Goal: Communication & Community: Answer question/provide support

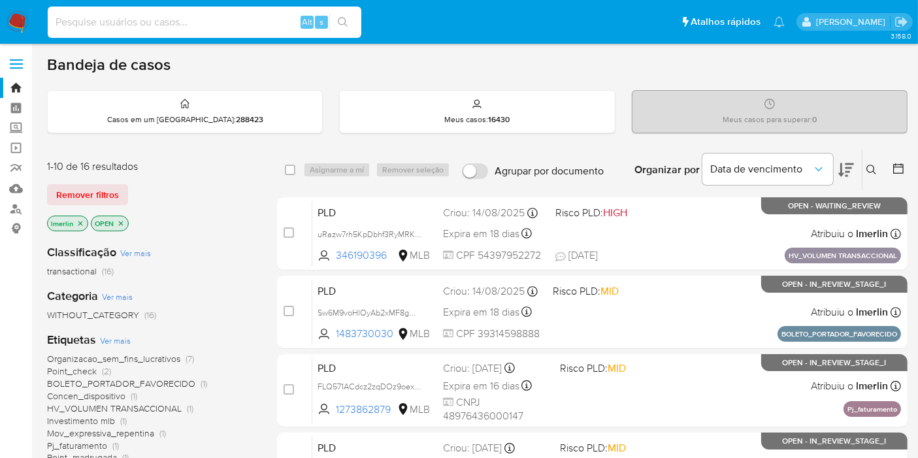
click at [253, 27] on input at bounding box center [205, 22] width 314 height 17
paste input "2658167327"
type input "2658167327"
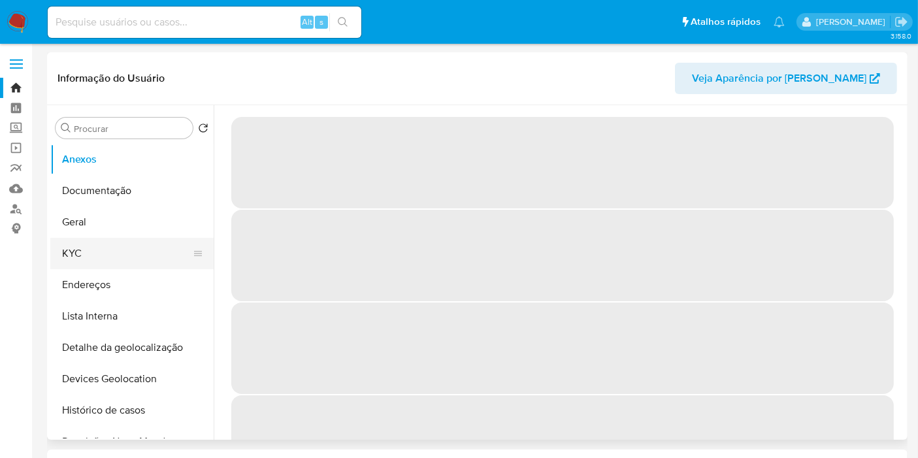
click at [91, 256] on button "KYC" at bounding box center [126, 253] width 153 height 31
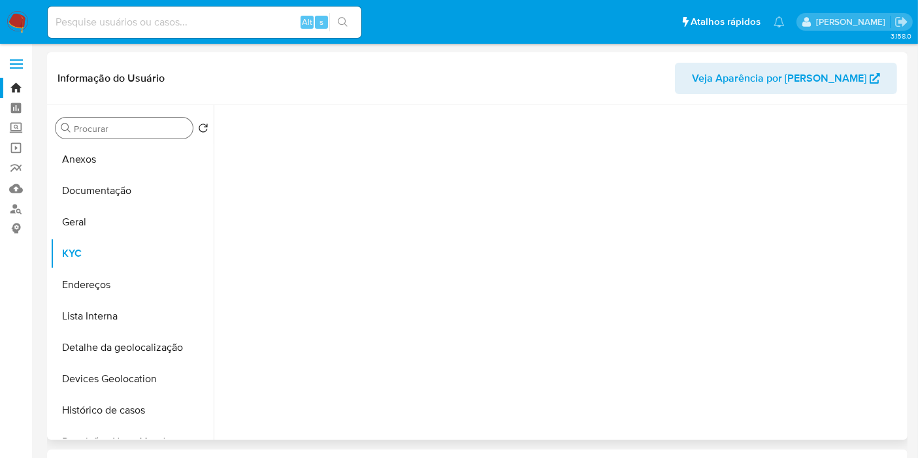
select select "10"
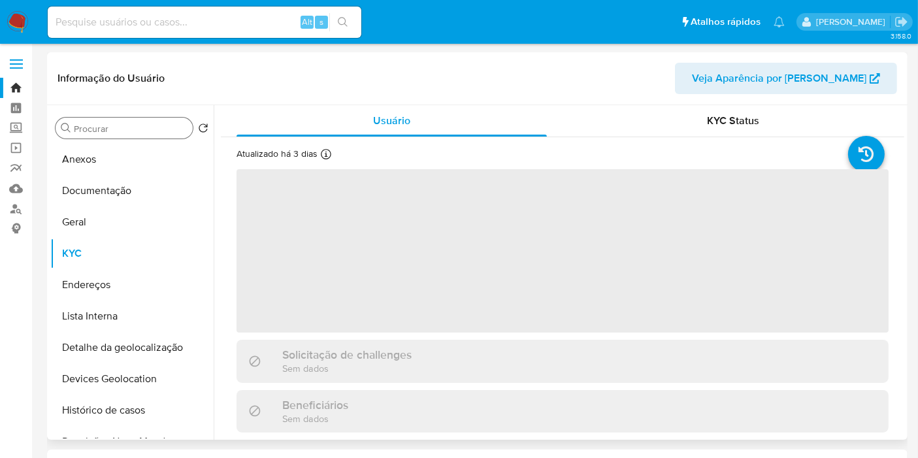
click at [129, 127] on input "Procurar" at bounding box center [131, 129] width 114 height 12
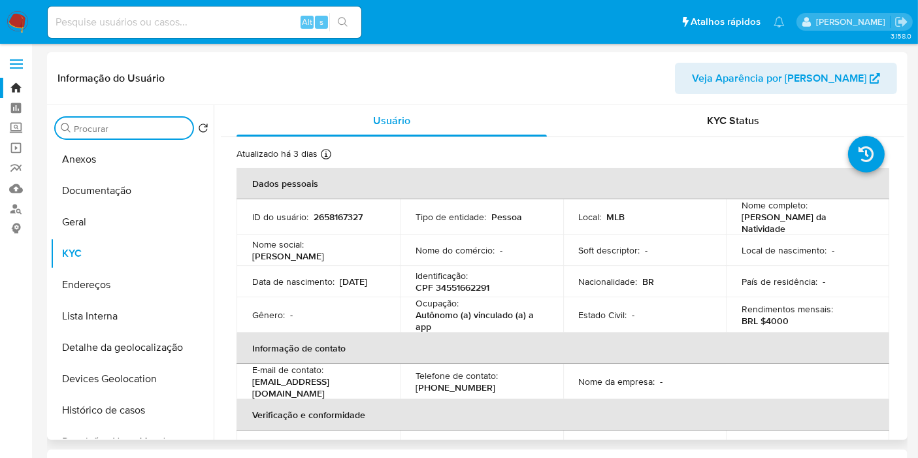
click at [342, 219] on p "2658167327" at bounding box center [338, 217] width 49 height 12
click at [158, 123] on input "Procurar" at bounding box center [131, 129] width 114 height 12
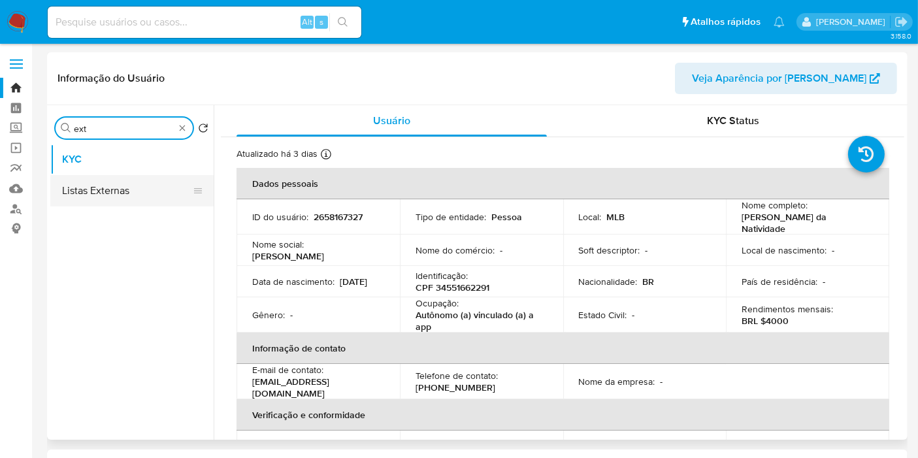
type input "ext"
click at [132, 199] on button "Listas Externas" at bounding box center [126, 190] width 153 height 31
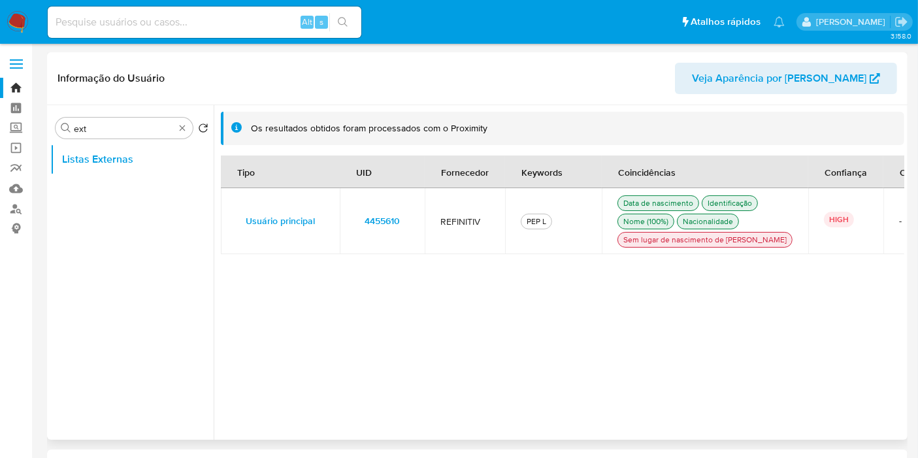
click at [413, 224] on td "4455610" at bounding box center [382, 221] width 85 height 66
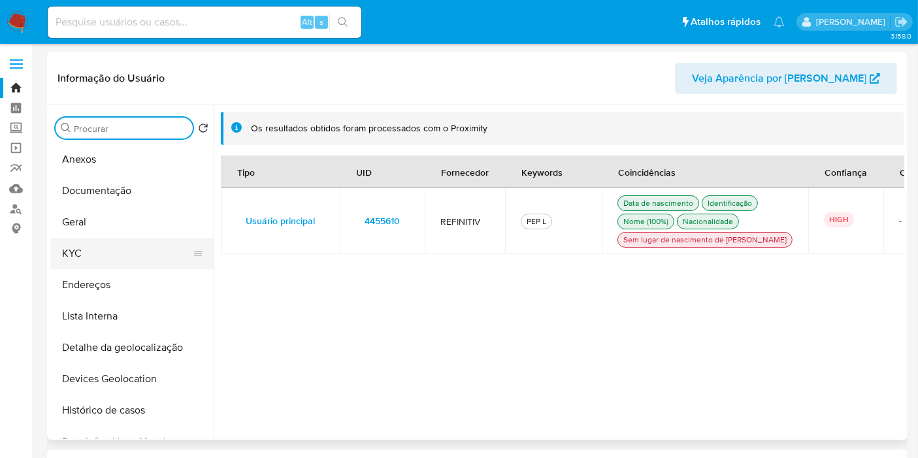
click at [120, 251] on button "KYC" at bounding box center [126, 253] width 153 height 31
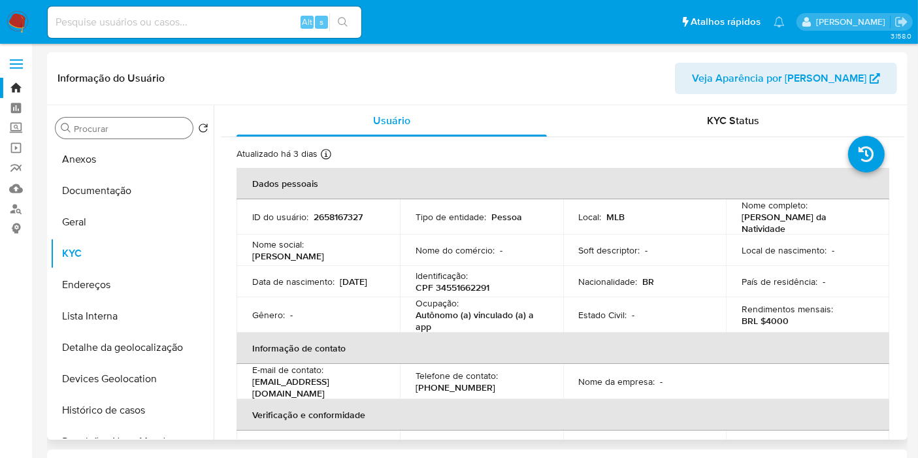
click at [777, 320] on p "BRL $4000" at bounding box center [765, 321] width 47 height 12
copy p "4000"
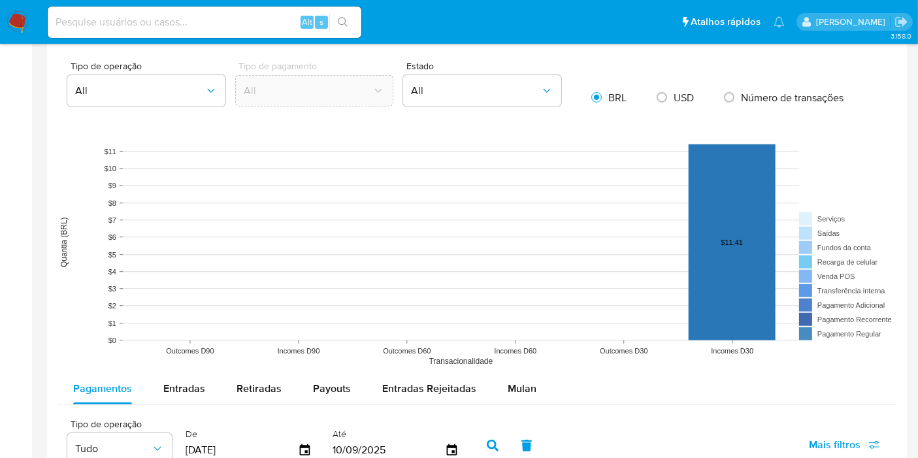
scroll to position [1016, 0]
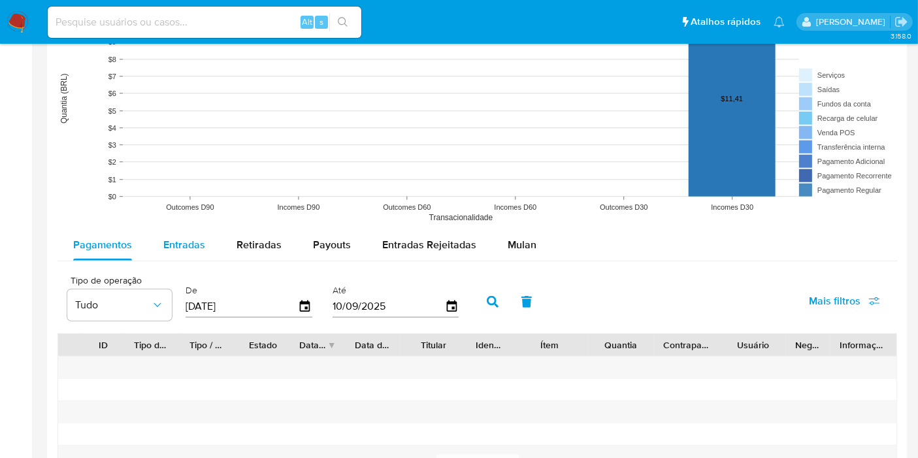
click at [195, 230] on div "Entradas" at bounding box center [184, 244] width 42 height 31
select select "10"
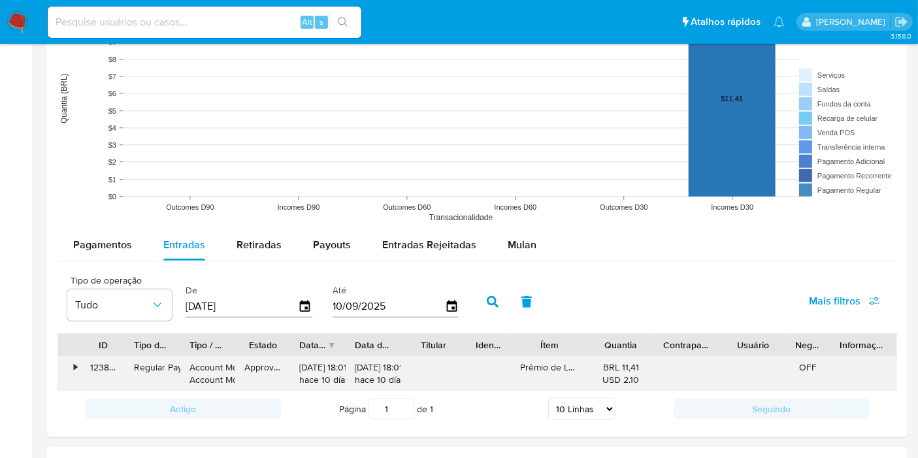
drag, startPoint x: 624, startPoint y: 365, endPoint x: 646, endPoint y: 365, distance: 22.2
click at [646, 365] on div "BRL 11,41 USD 2.10" at bounding box center [621, 374] width 66 height 34
click at [331, 256] on div "Payouts" at bounding box center [332, 244] width 38 height 31
select select "10"
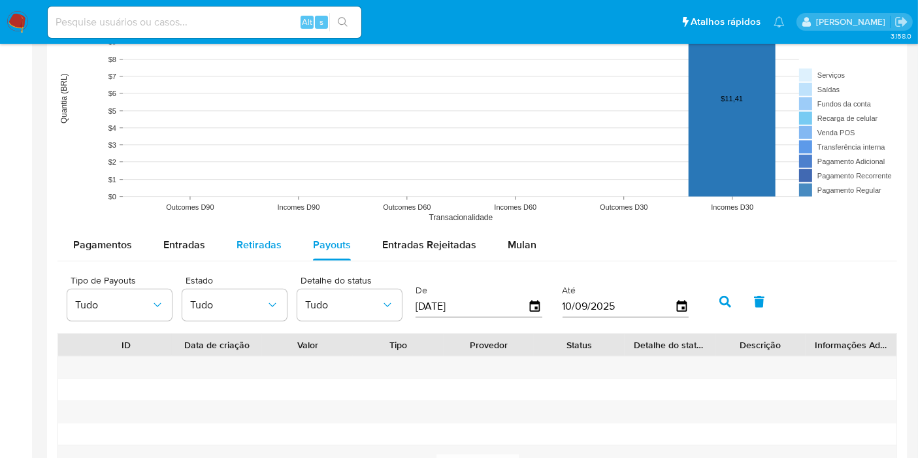
click at [251, 244] on span "Retiradas" at bounding box center [259, 244] width 45 height 15
select select "10"
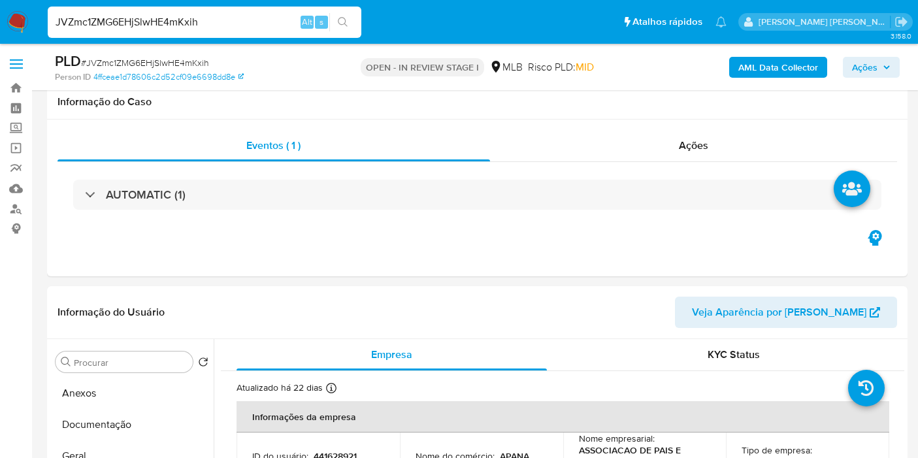
select select "10"
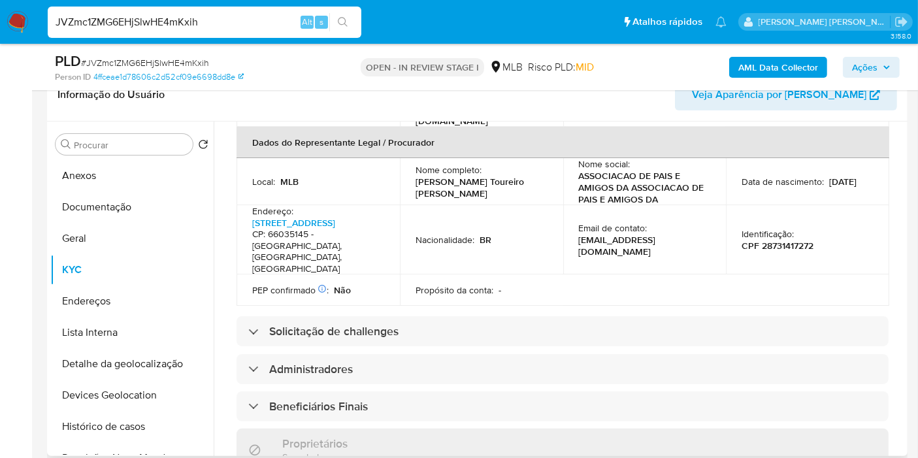
scroll to position [435, 0]
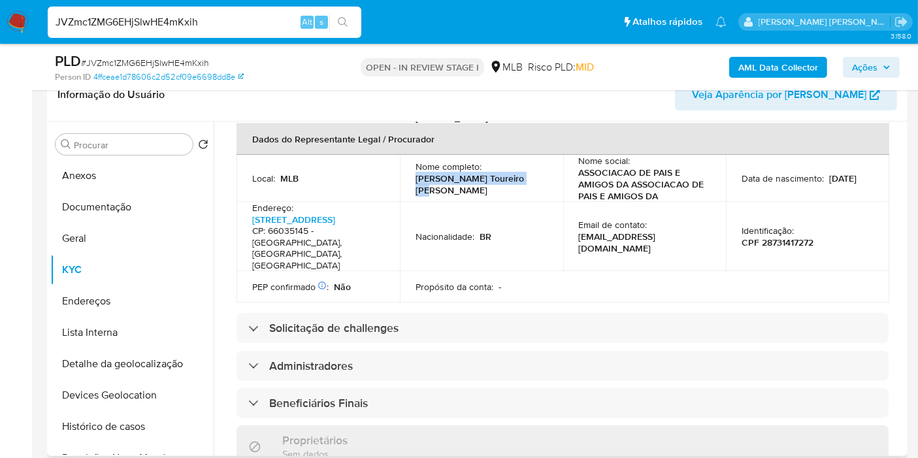
drag, startPoint x: 535, startPoint y: 154, endPoint x: 401, endPoint y: 156, distance: 134.0
click at [401, 156] on td "Nome completo : [PERSON_NAME] Toureiro [PERSON_NAME]" at bounding box center [481, 178] width 163 height 47
copy p "[PERSON_NAME] Toureiro [PERSON_NAME]"
click at [793, 237] on p "CPF 28731417272" at bounding box center [778, 243] width 72 height 12
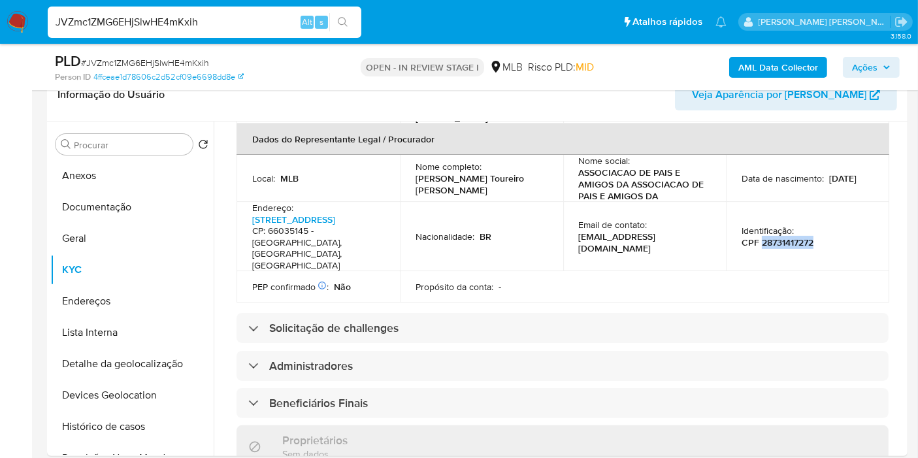
copy p "28731417272"
click at [125, 210] on button "Documentação" at bounding box center [126, 207] width 153 height 31
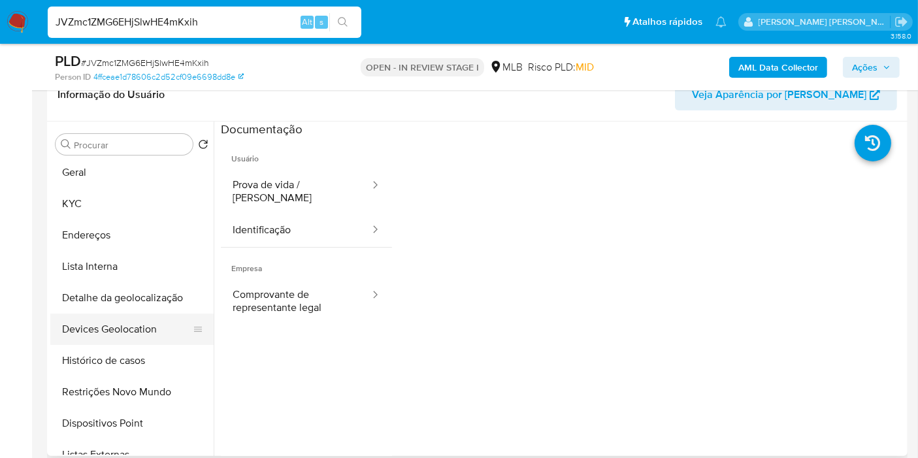
scroll to position [145, 0]
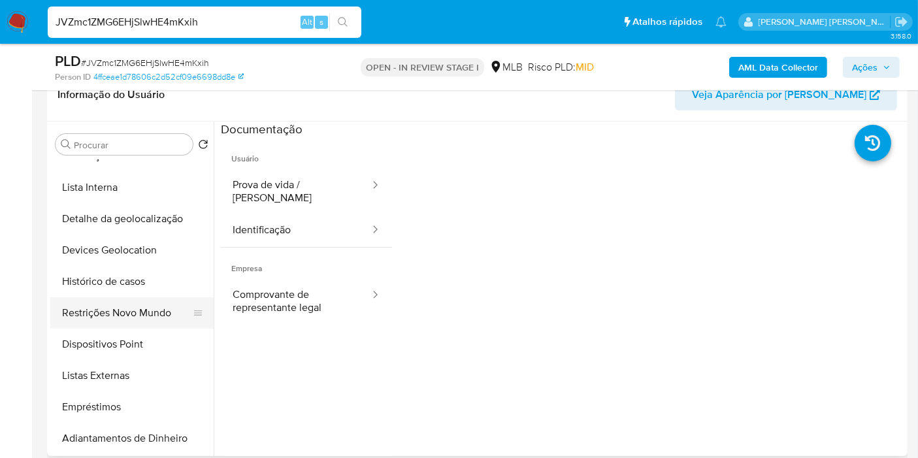
click at [145, 322] on button "Restrições Novo Mundo" at bounding box center [126, 312] width 153 height 31
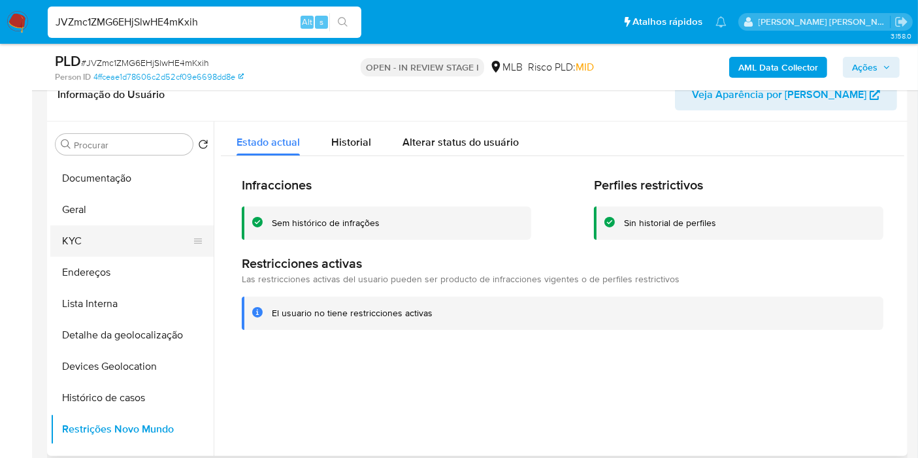
scroll to position [0, 0]
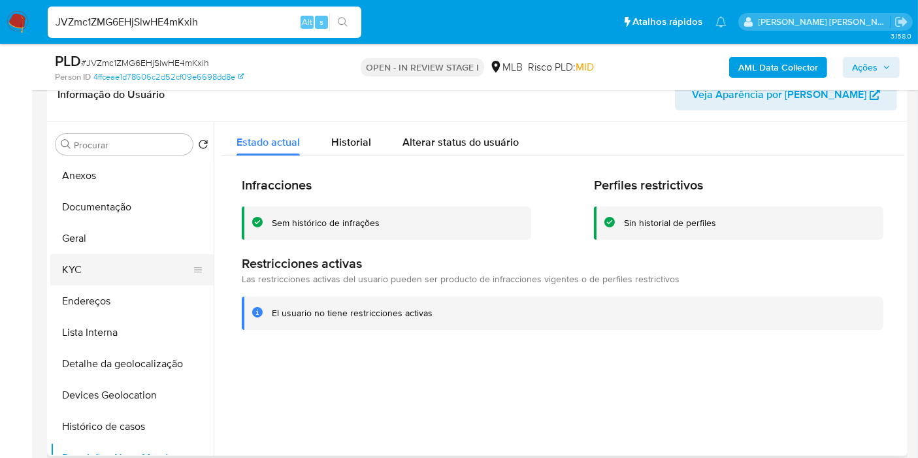
click at [95, 266] on button "KYC" at bounding box center [126, 269] width 153 height 31
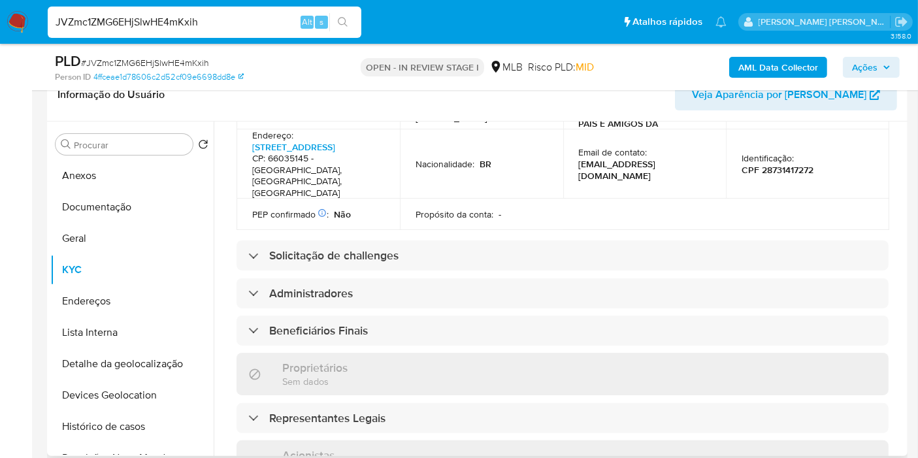
scroll to position [818, 0]
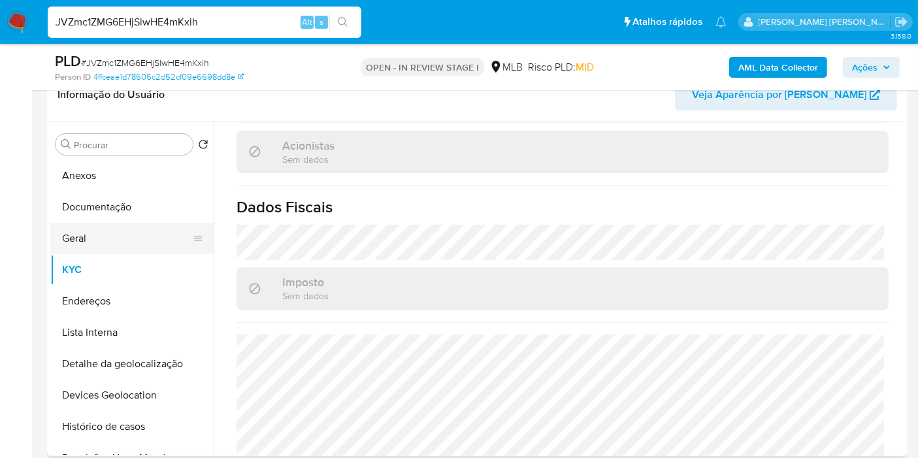
click at [108, 237] on button "Geral" at bounding box center [126, 238] width 153 height 31
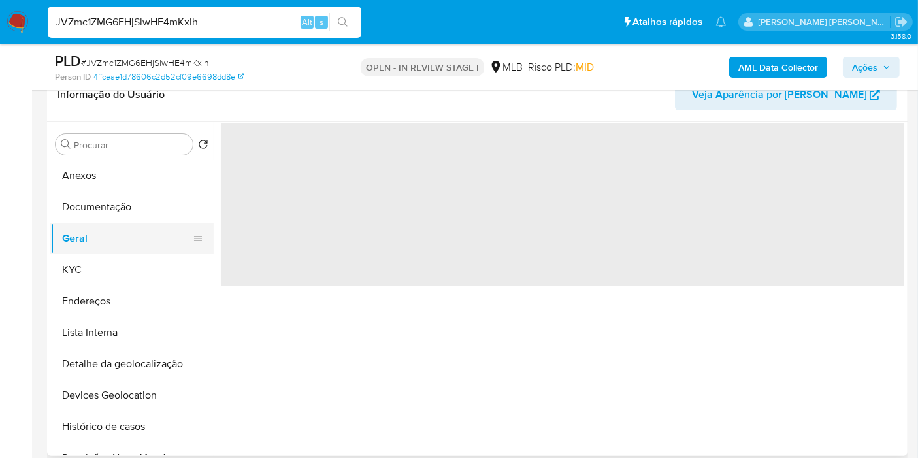
scroll to position [0, 0]
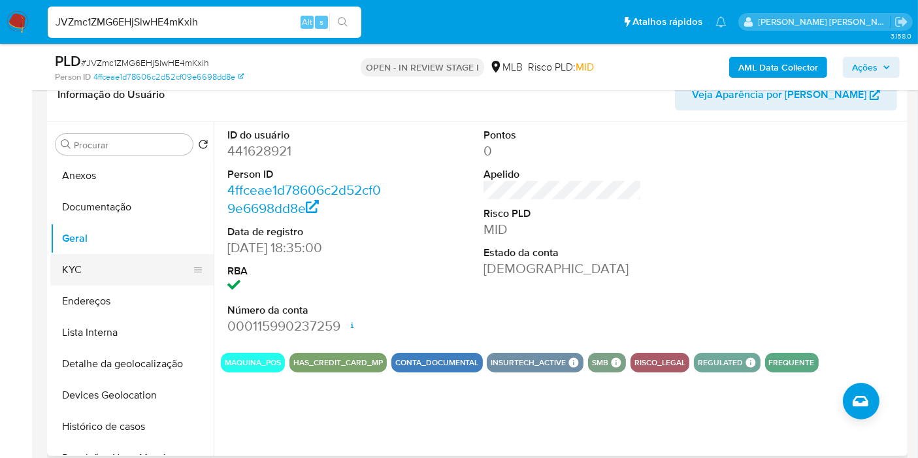
click at [93, 256] on button "KYC" at bounding box center [126, 269] width 153 height 31
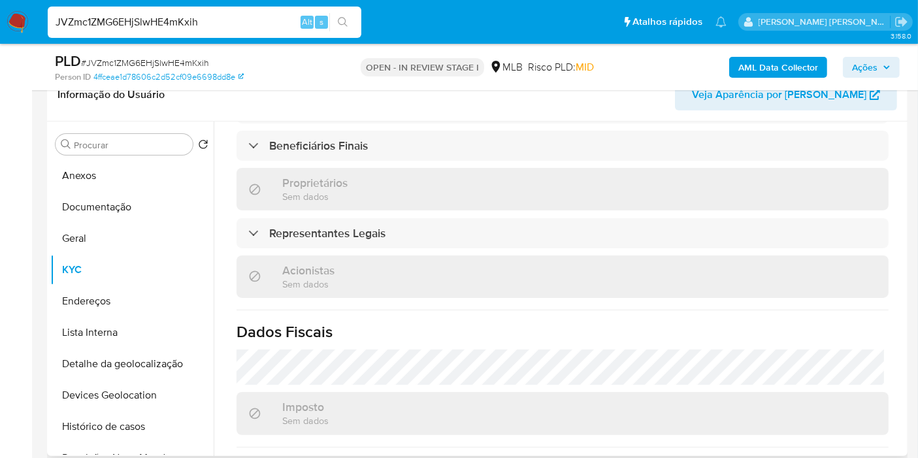
scroll to position [818, 0]
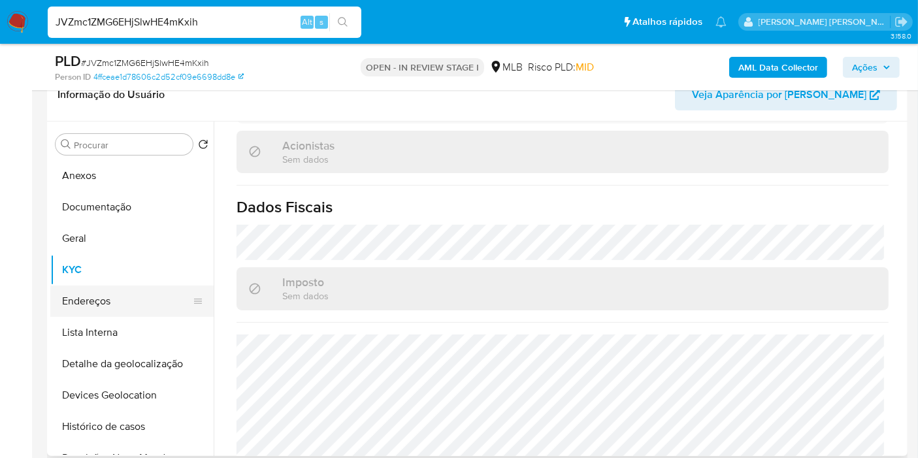
click at [132, 305] on button "Endereços" at bounding box center [126, 301] width 153 height 31
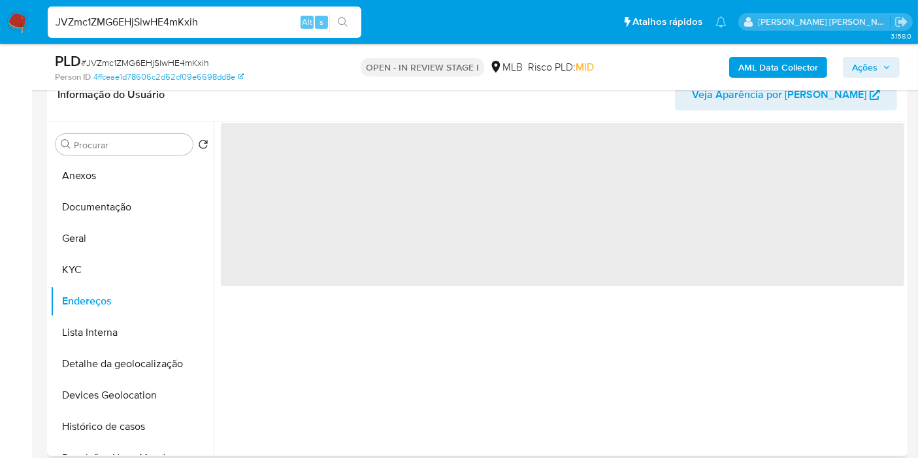
scroll to position [0, 0]
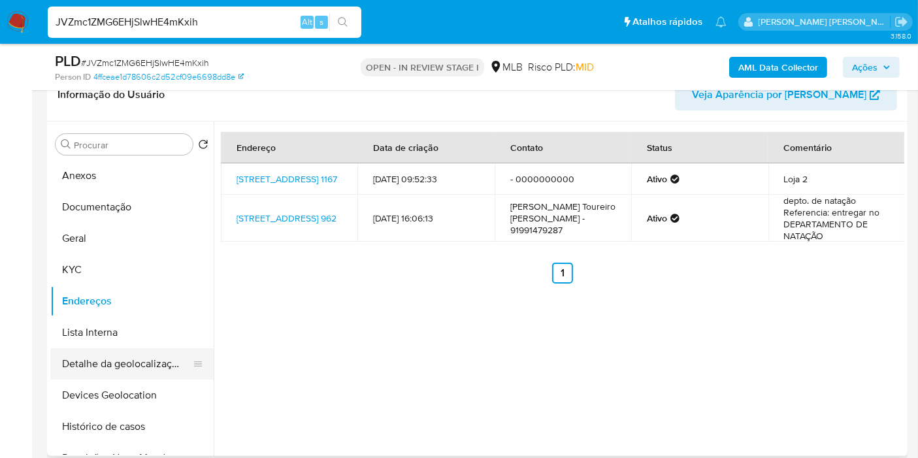
click at [111, 365] on button "Detalhe da geolocalização" at bounding box center [126, 363] width 153 height 31
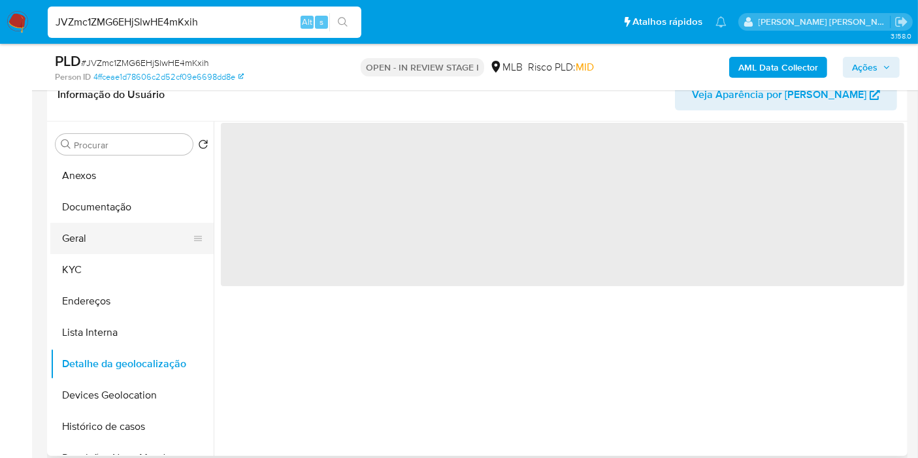
scroll to position [73, 0]
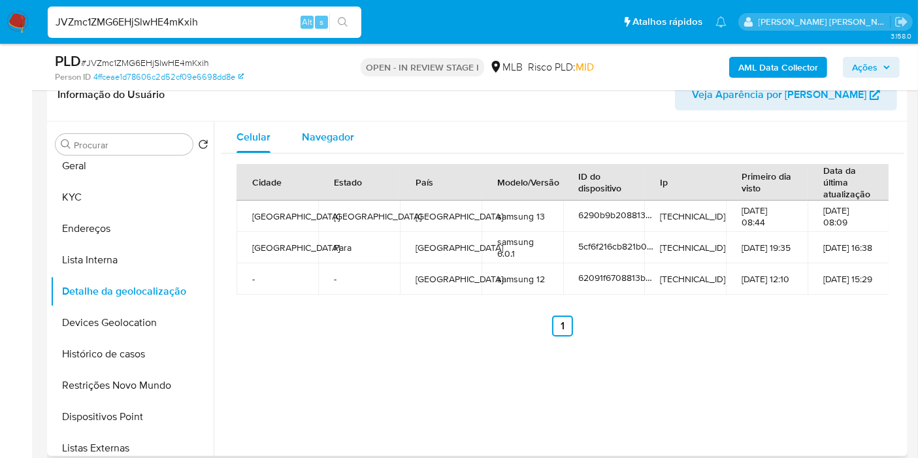
click at [318, 127] on div "Navegador" at bounding box center [328, 137] width 52 height 31
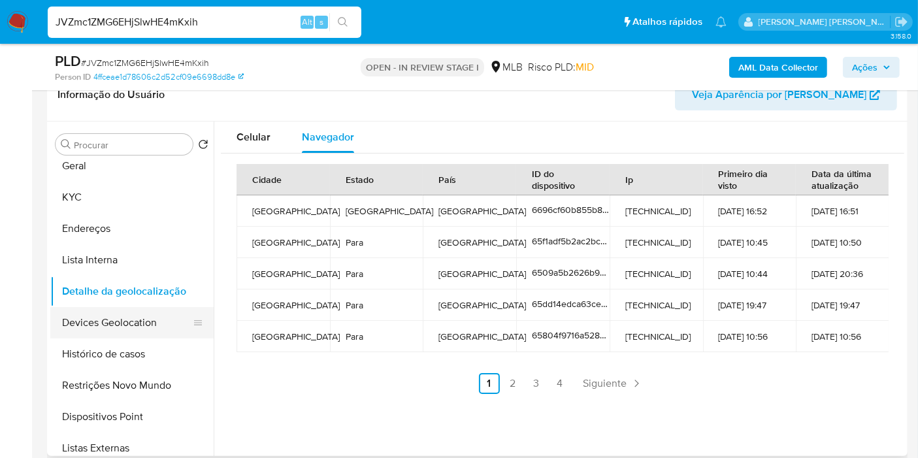
click at [123, 318] on button "Devices Geolocation" at bounding box center [126, 322] width 153 height 31
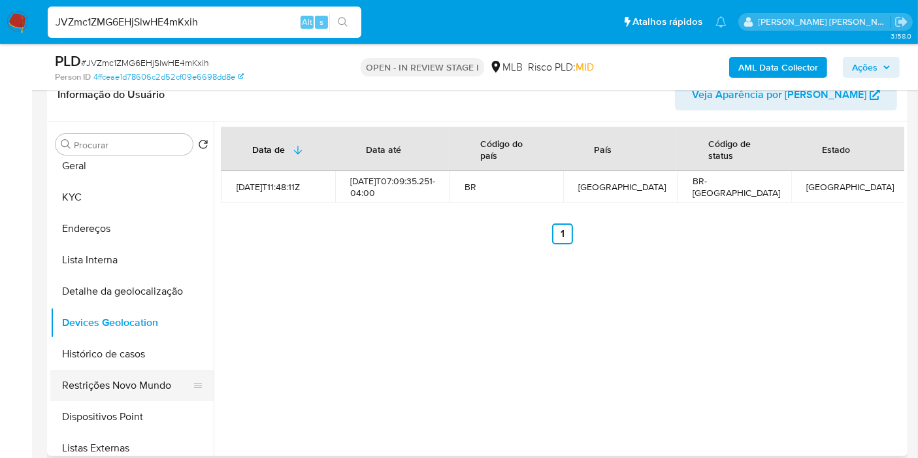
click at [112, 393] on button "Restrições Novo Mundo" at bounding box center [126, 385] width 153 height 31
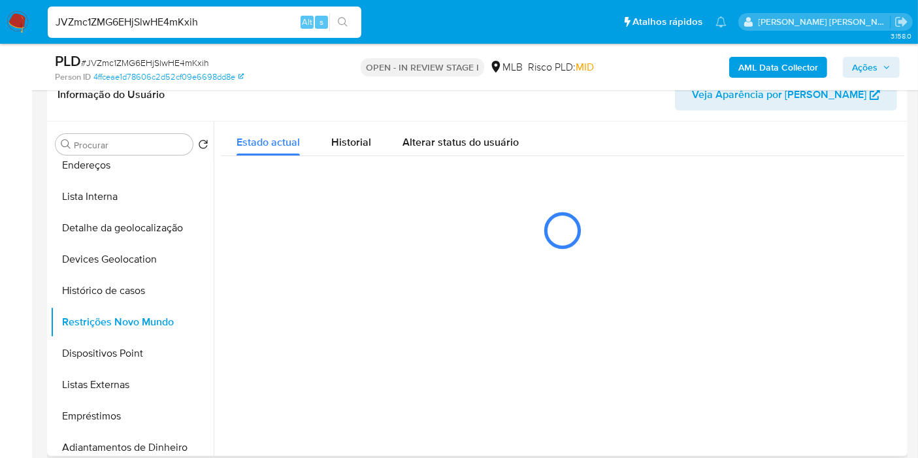
scroll to position [218, 0]
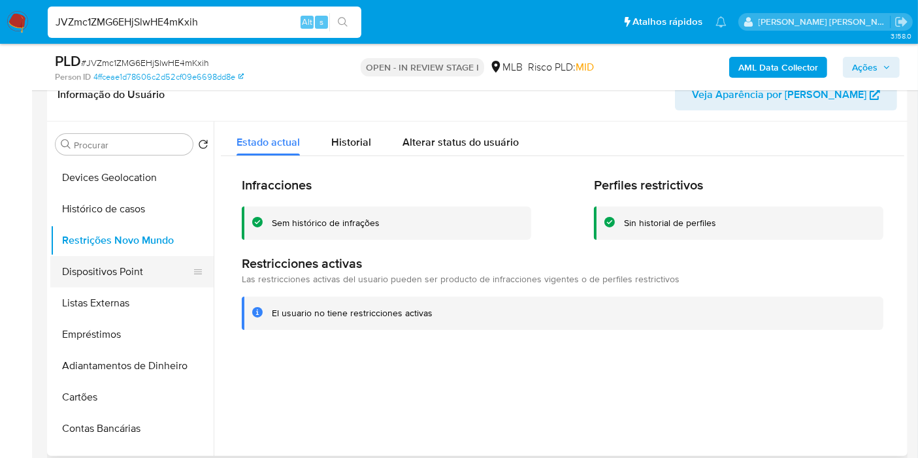
click at [155, 271] on button "Dispositivos Point" at bounding box center [126, 271] width 153 height 31
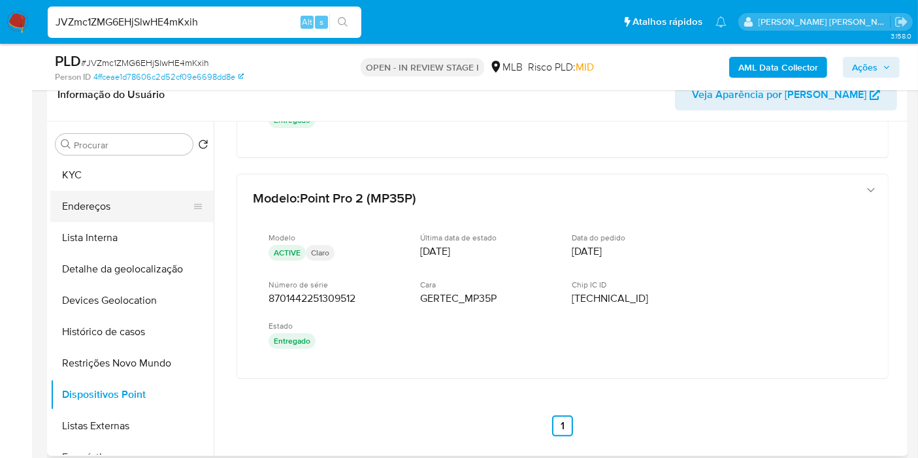
scroll to position [73, 0]
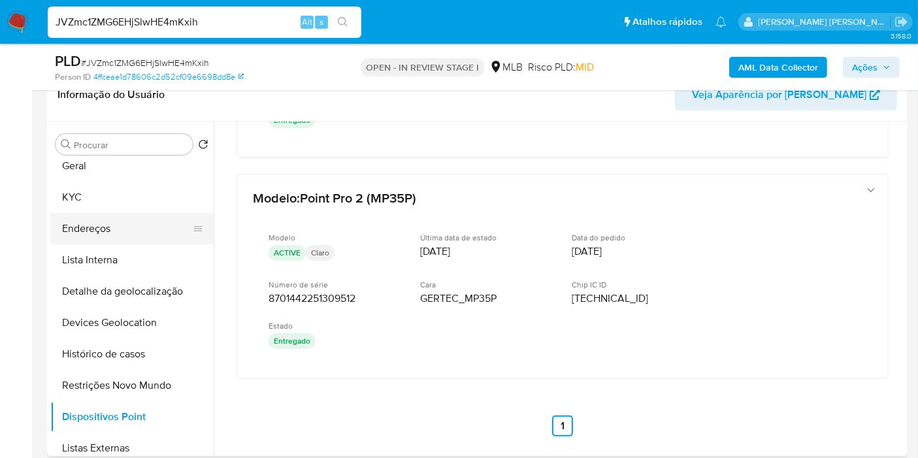
click at [105, 216] on button "Endereços" at bounding box center [126, 228] width 153 height 31
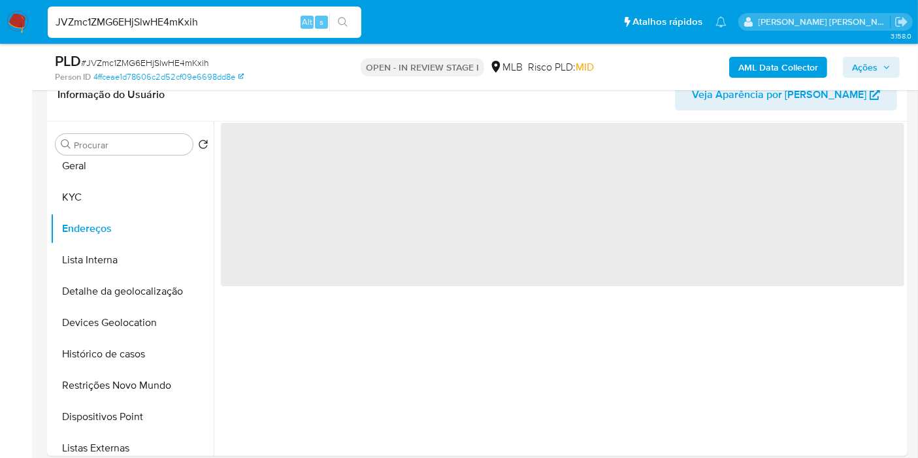
scroll to position [0, 0]
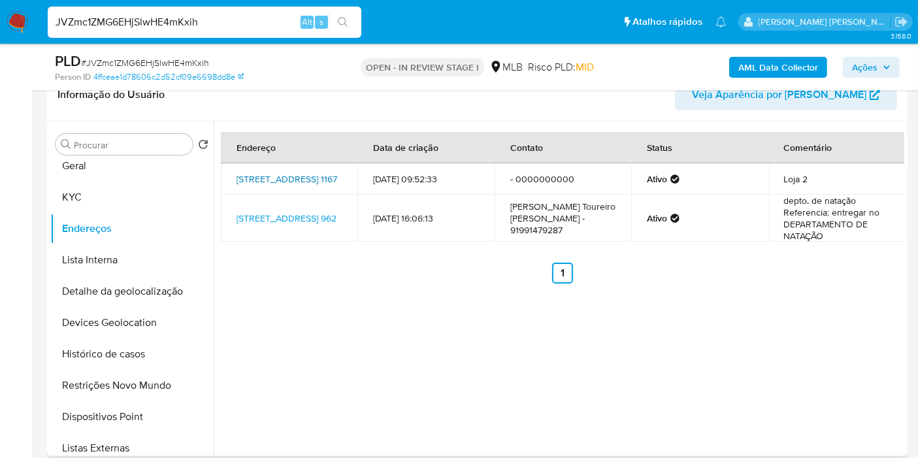
click at [270, 173] on link "Avenida Nazaré 1167, Belém, Pará, 66035145, Brasil 1167" at bounding box center [287, 179] width 101 height 13
click at [106, 202] on button "KYC" at bounding box center [126, 197] width 153 height 31
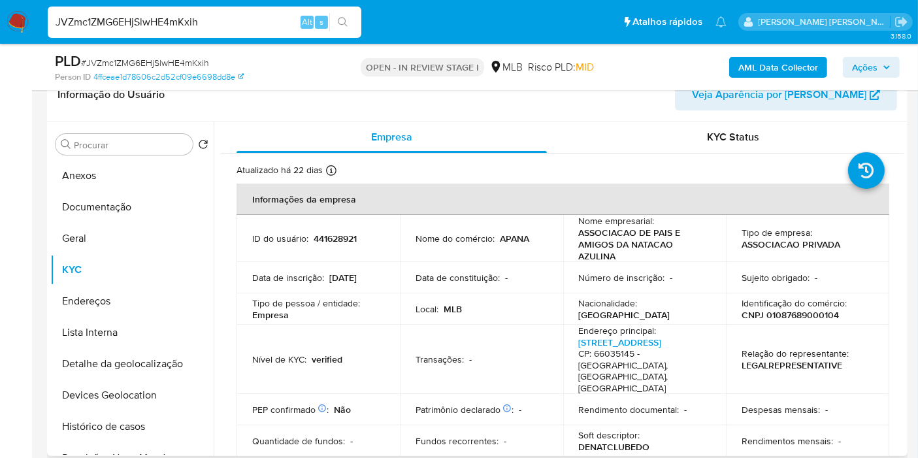
click at [790, 315] on p "CNPJ 01087689000104" at bounding box center [790, 315] width 97 height 12
copy p "01087689000104"
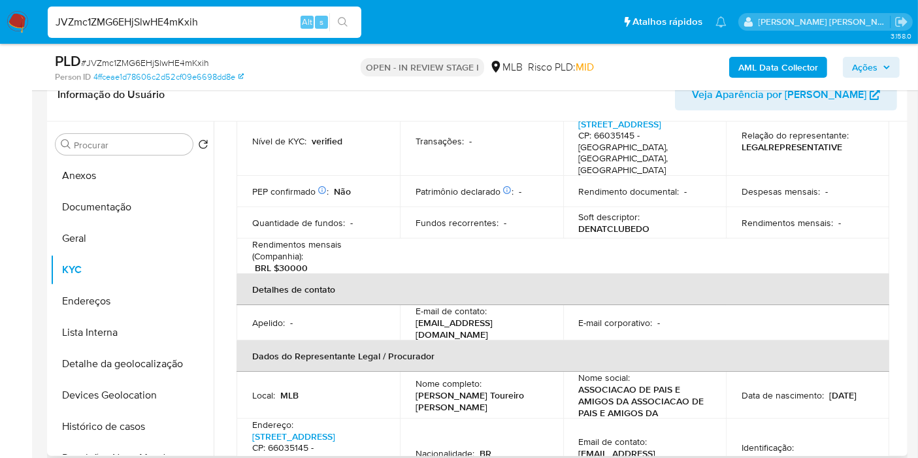
scroll to position [290, 0]
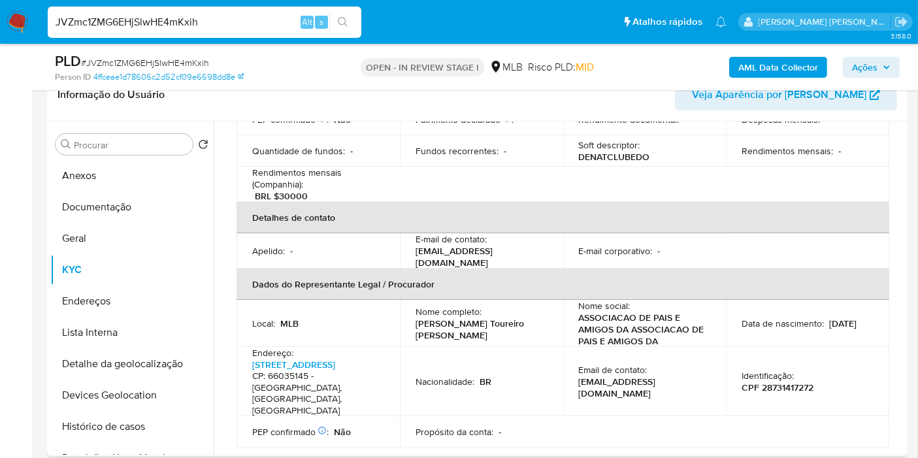
click at [780, 382] on p "CPF 28731417272" at bounding box center [778, 388] width 72 height 12
copy p "28731417272"
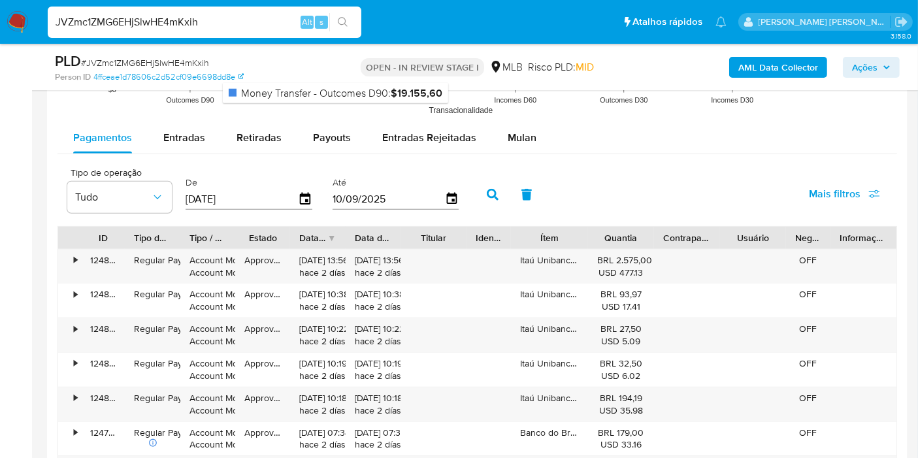
scroll to position [1307, 0]
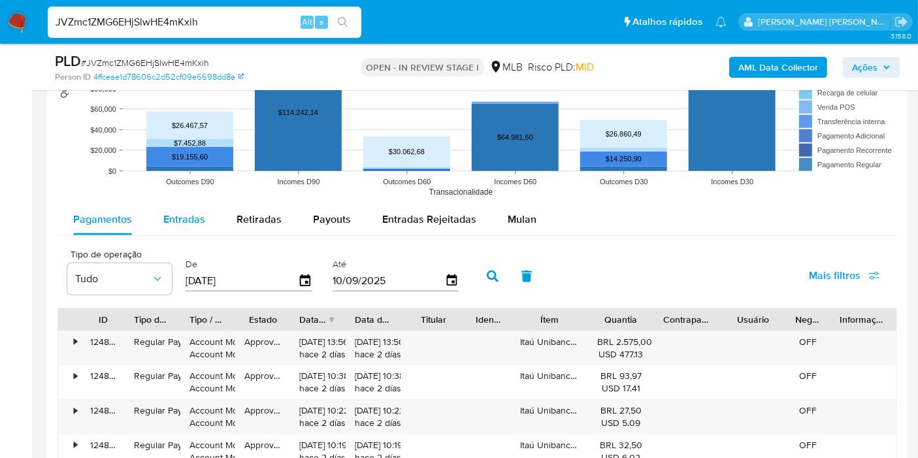
click at [178, 228] on div "Entradas" at bounding box center [184, 219] width 42 height 31
select select "10"
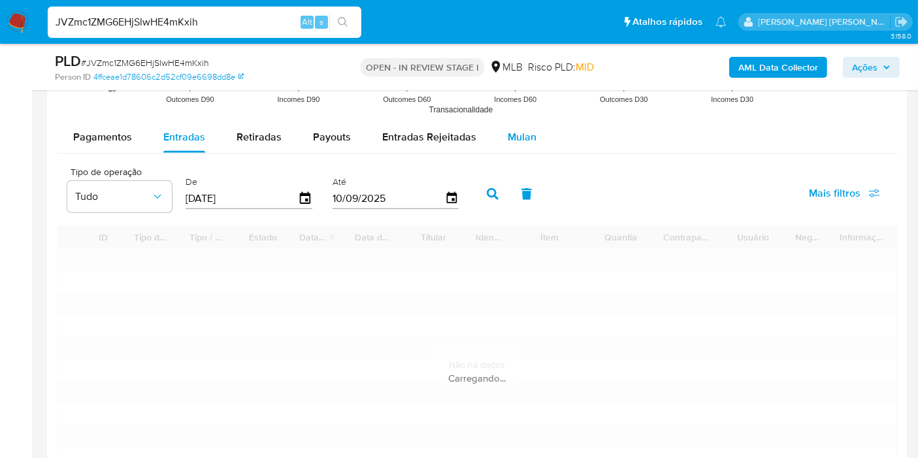
scroll to position [1452, 0]
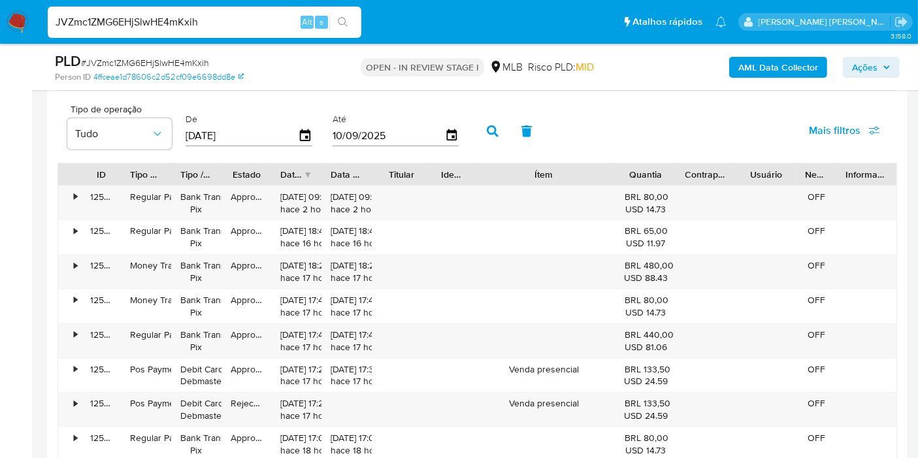
drag, startPoint x: 598, startPoint y: 176, endPoint x: 665, endPoint y: 171, distance: 66.9
click at [665, 171] on div "ID Tipo de operação Tipo / Método Estado Data de criação Data de aprovação Titu…" at bounding box center [477, 174] width 839 height 22
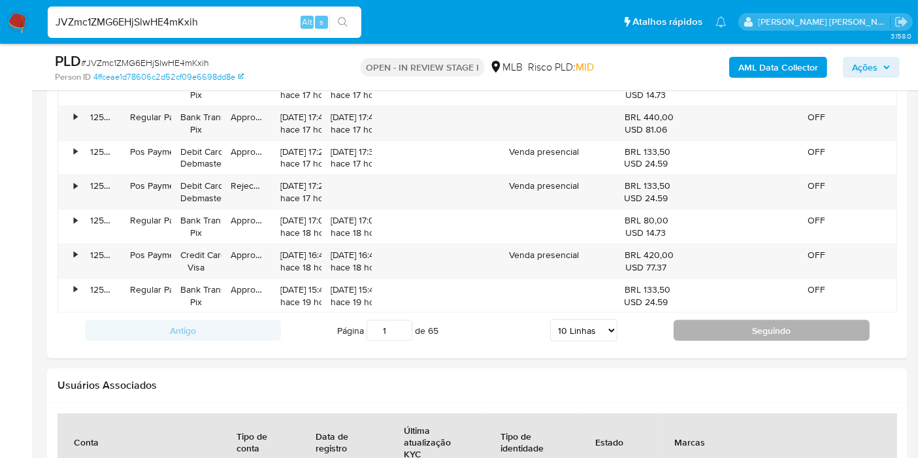
click at [721, 325] on button "Seguindo" at bounding box center [772, 330] width 196 height 21
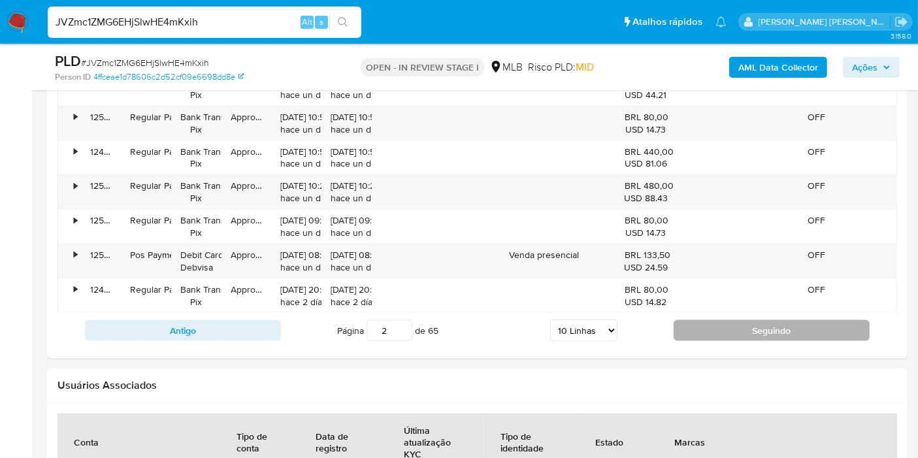
click at [724, 324] on button "Seguindo" at bounding box center [772, 330] width 196 height 21
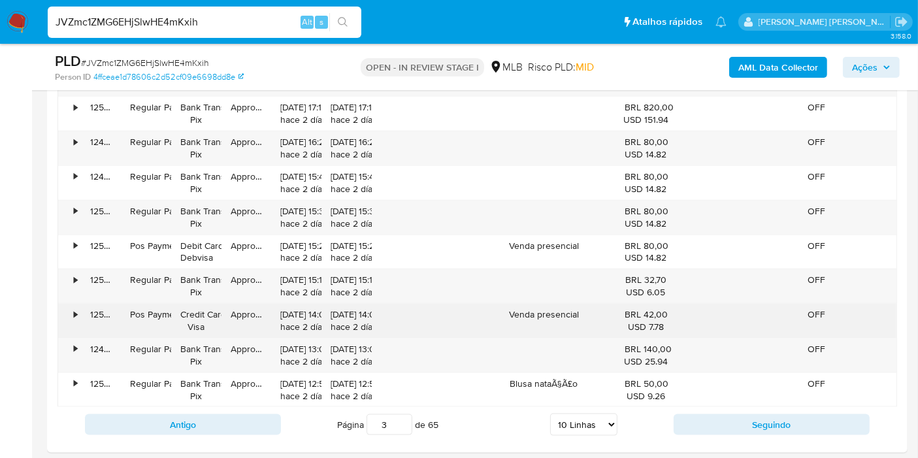
scroll to position [1597, 0]
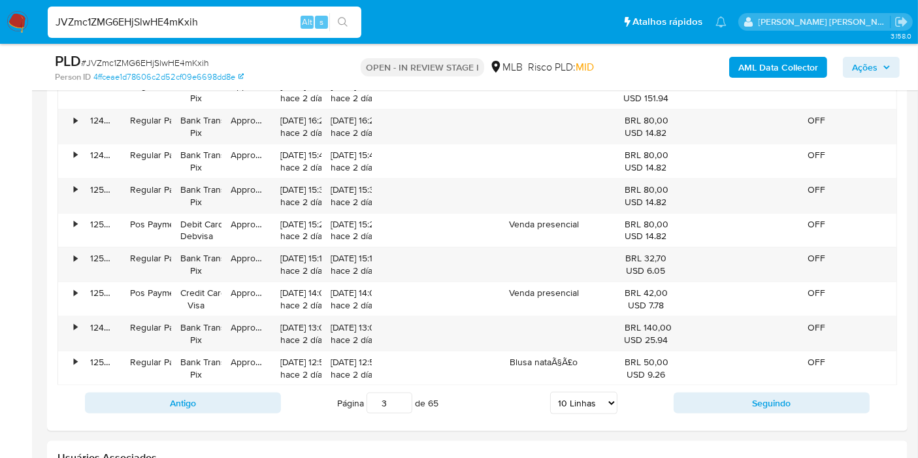
click at [698, 386] on div "Antigo Página 3 de 65 5 Linhas 10 Linhas 20 Linhas 25 Linhas 50 Linhas 100 Linh…" at bounding box center [478, 403] width 840 height 35
click at [710, 399] on button "Seguindo" at bounding box center [772, 403] width 196 height 21
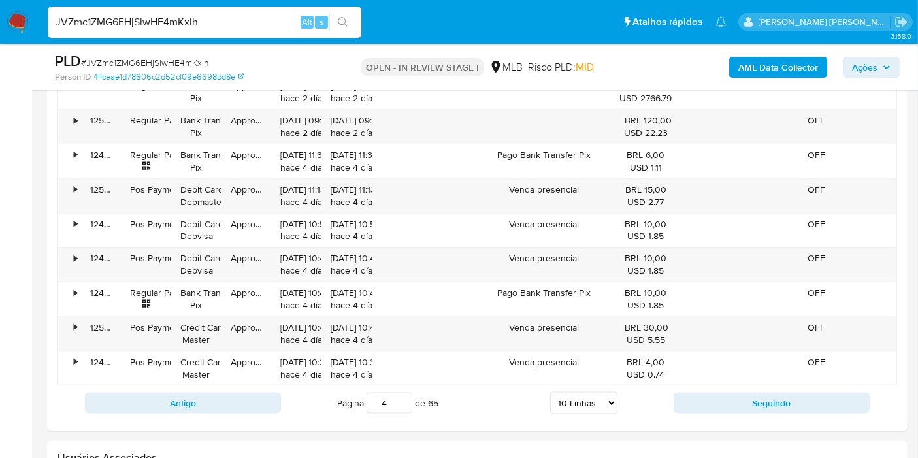
click at [691, 386] on div "Antigo Página 4 de 65 5 Linhas 10 Linhas 20 Linhas 25 Linhas 50 Linhas 100 Linh…" at bounding box center [478, 403] width 840 height 35
click at [696, 393] on button "Seguindo" at bounding box center [772, 403] width 196 height 21
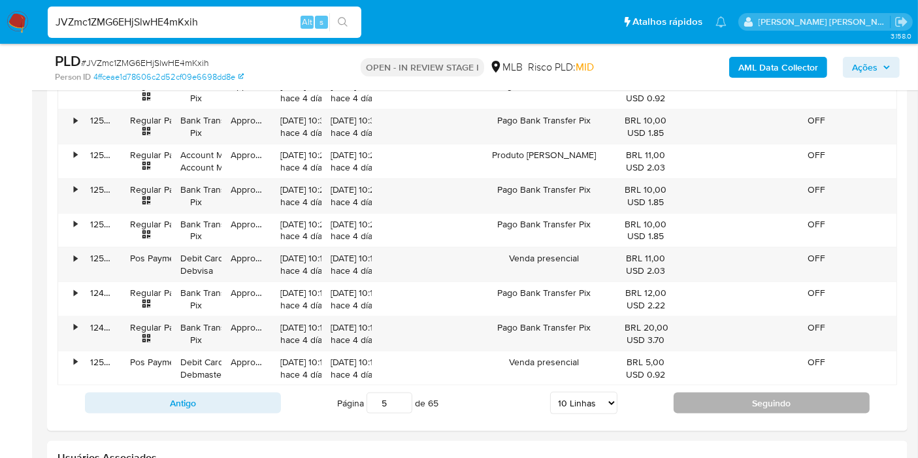
click at [695, 393] on button "Seguindo" at bounding box center [772, 403] width 196 height 21
type input "6"
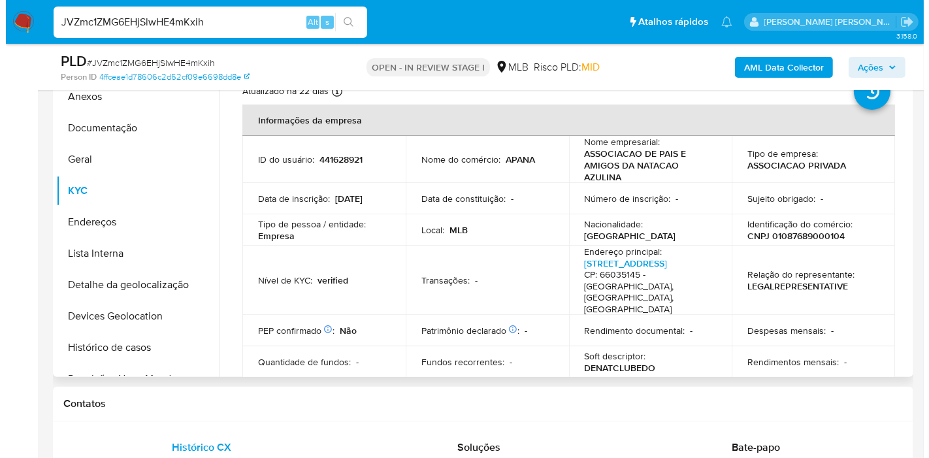
scroll to position [218, 0]
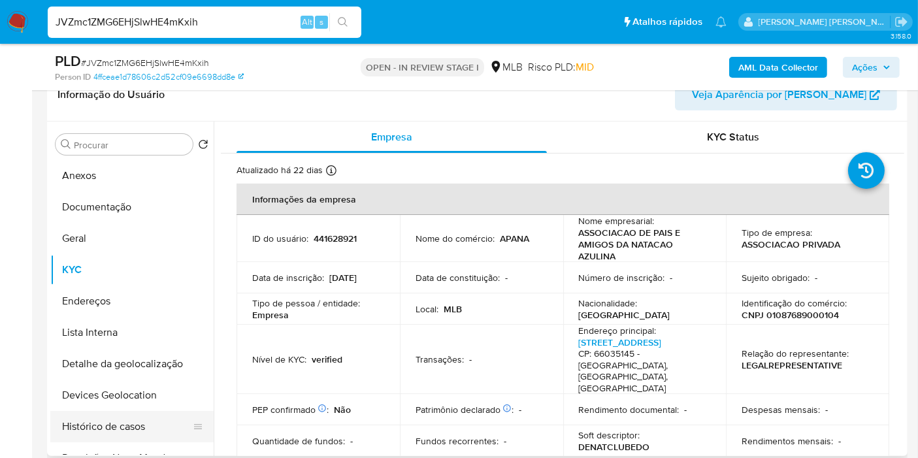
click at [120, 428] on button "Histórico de casos" at bounding box center [126, 426] width 153 height 31
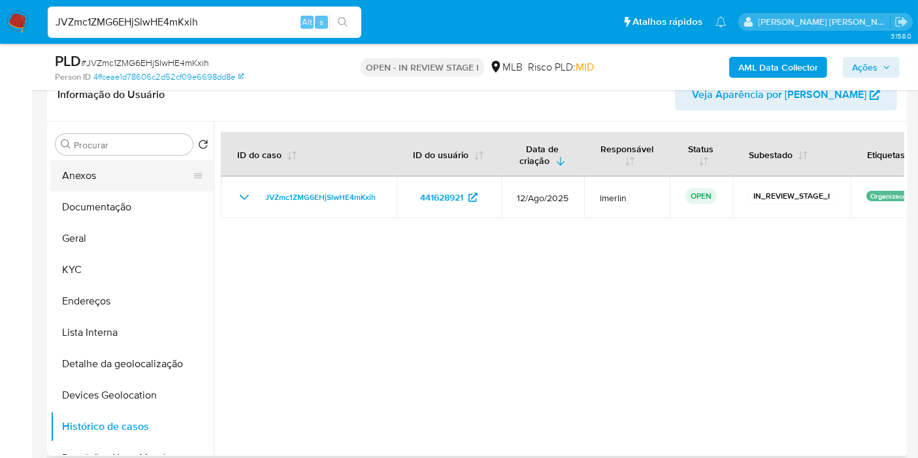
click at [123, 171] on button "Anexos" at bounding box center [126, 175] width 153 height 31
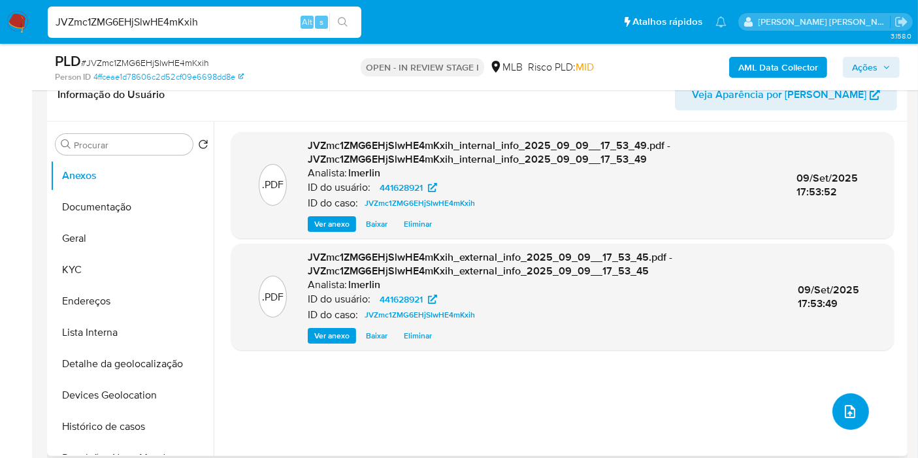
click at [853, 410] on icon "upload-file" at bounding box center [850, 412] width 16 height 16
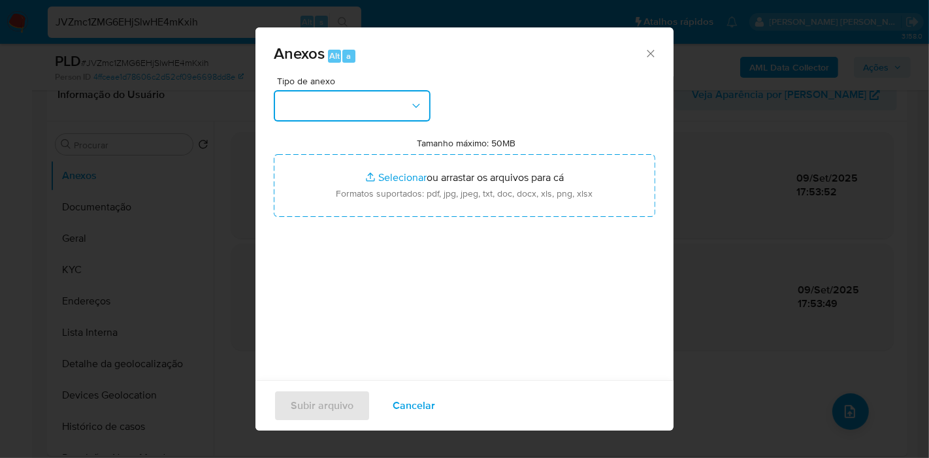
click at [408, 107] on button "button" at bounding box center [352, 105] width 157 height 31
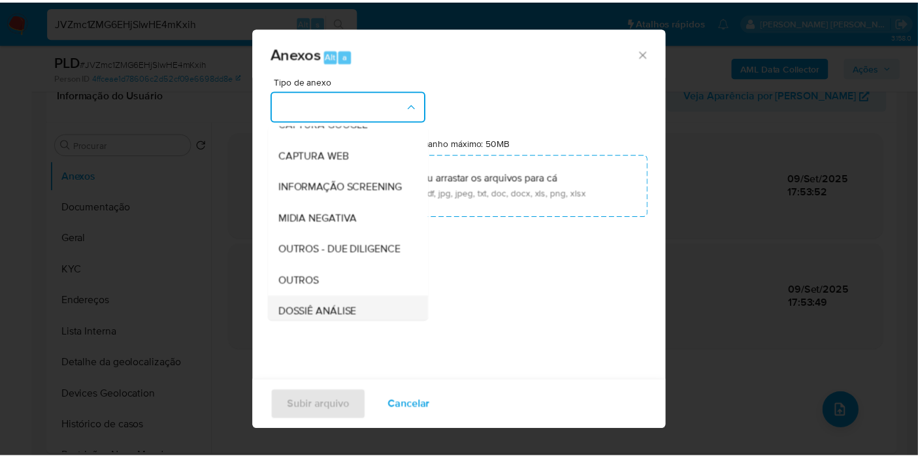
scroll to position [201, 0]
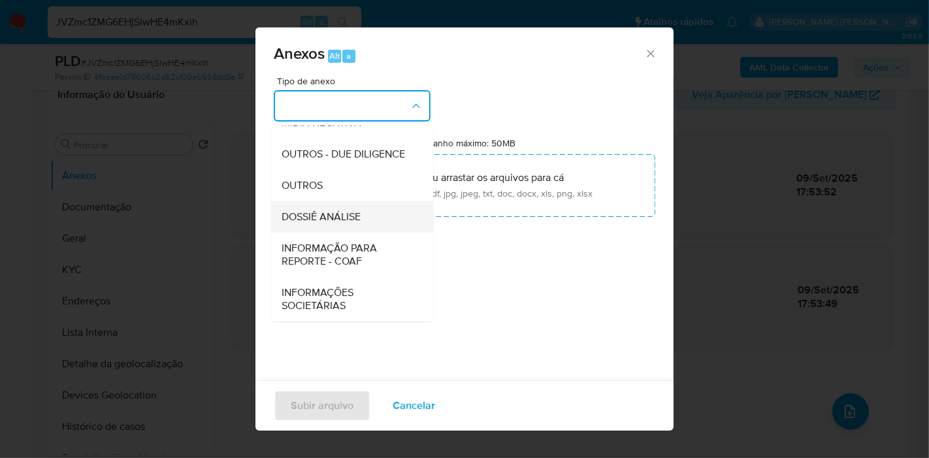
click at [349, 208] on div "DOSSIÊ ANÁLISE" at bounding box center [348, 216] width 133 height 31
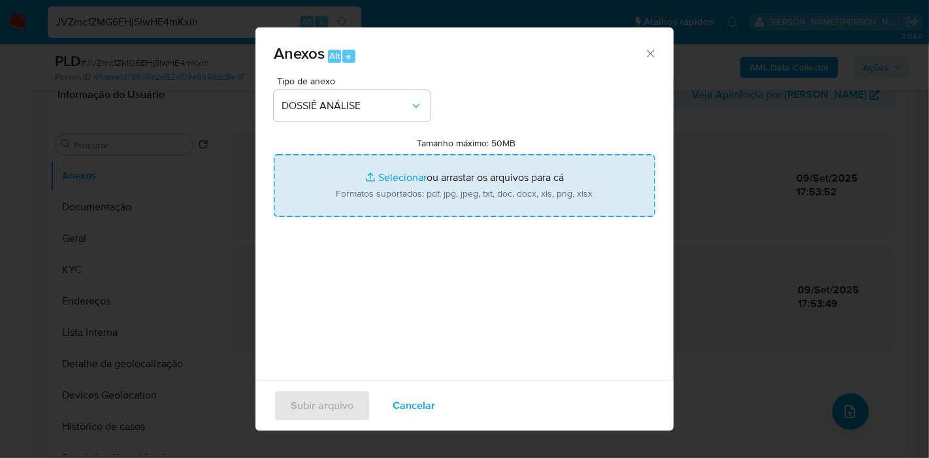
click at [517, 201] on input "Tamanho máximo: 50MB Selecionar arquivos" at bounding box center [465, 185] width 382 height 63
type input "C:\fakepath\Mulan 441628921_2025_09_10_07_21_26.xlsx"
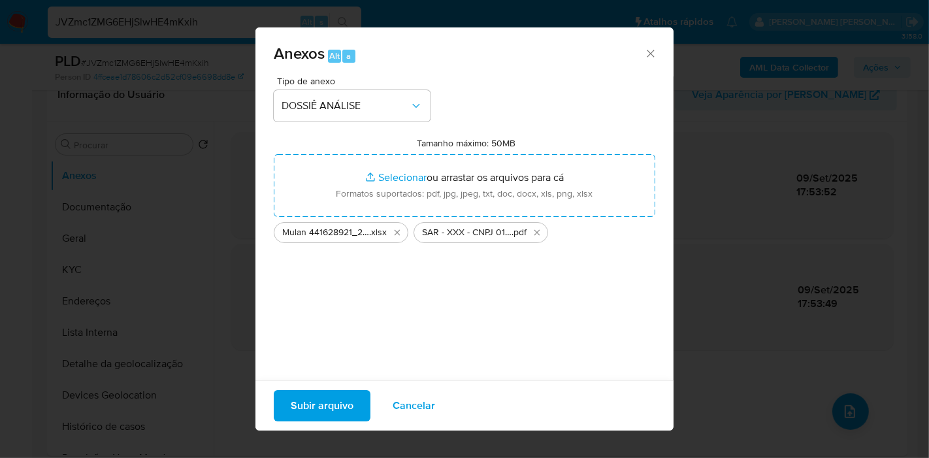
click at [318, 406] on span "Subir arquivo" at bounding box center [322, 405] width 63 height 29
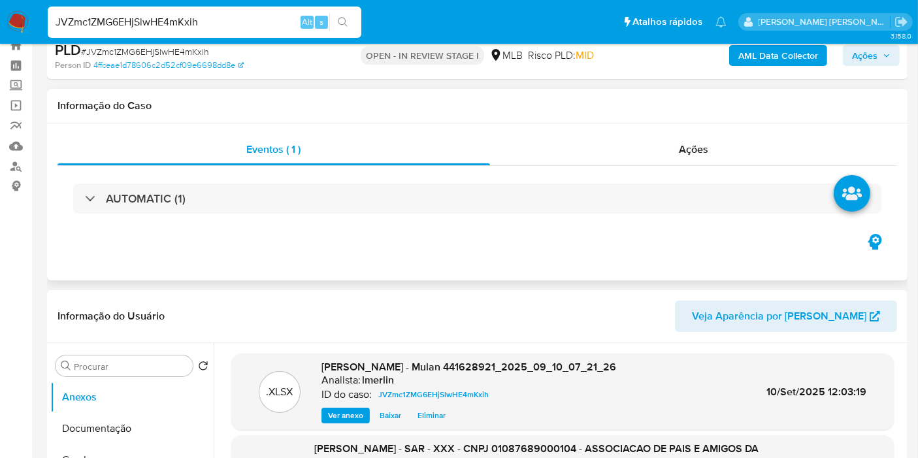
scroll to position [0, 0]
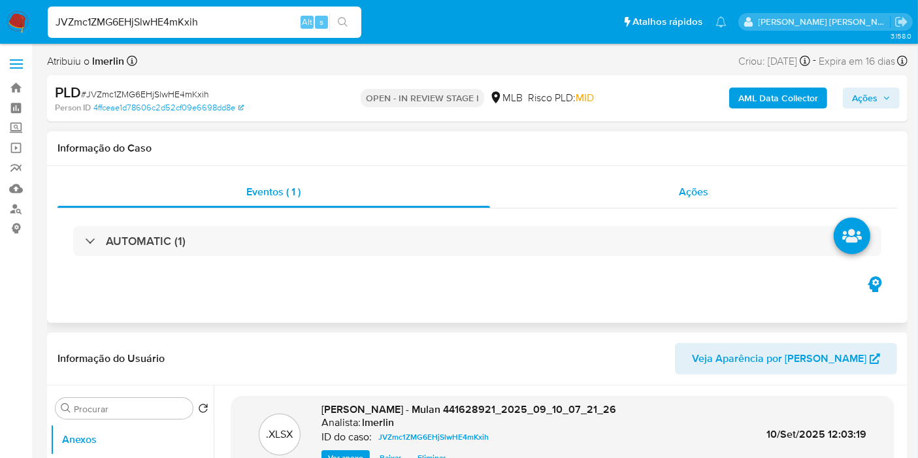
click at [737, 188] on div "Ações" at bounding box center [694, 191] width 408 height 31
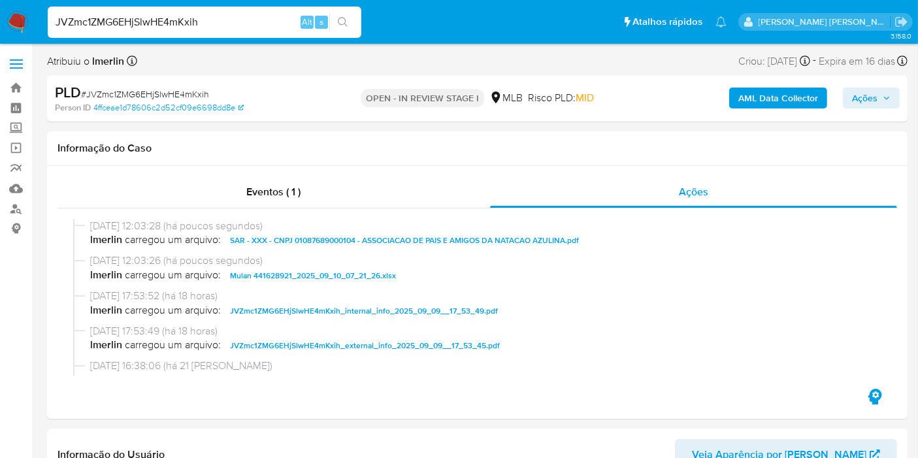
drag, startPoint x: 865, startPoint y: 95, endPoint x: 850, endPoint y: 97, distance: 15.2
click at [865, 95] on span "Ações" at bounding box center [864, 98] width 25 height 21
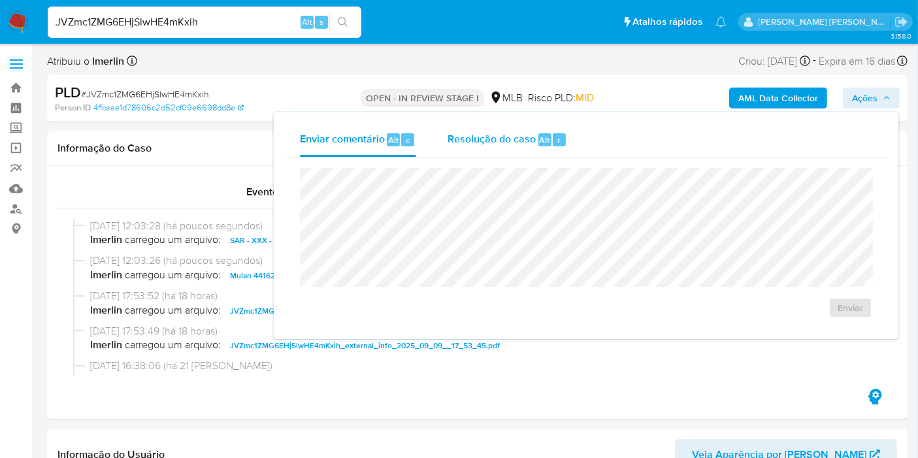
click at [510, 142] on span "Resolução do caso" at bounding box center [492, 139] width 88 height 15
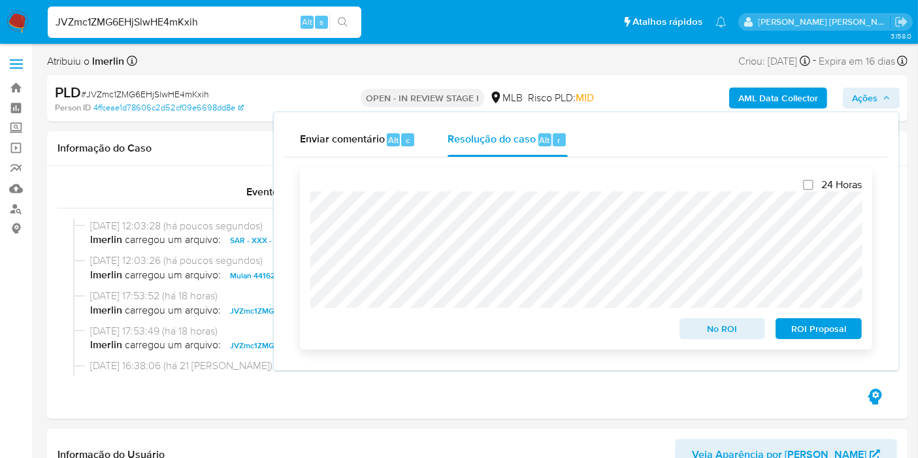
click at [808, 331] on span "ROI Proposal" at bounding box center [819, 329] width 68 height 18
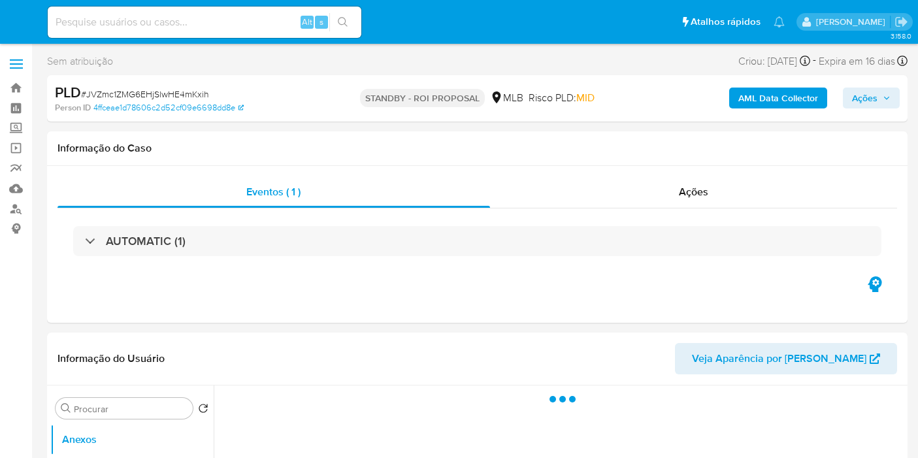
select select "10"
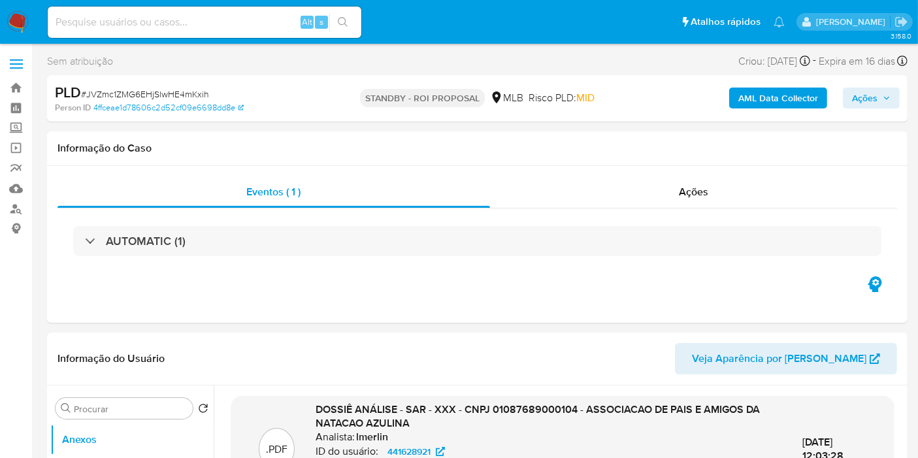
click at [257, 28] on input at bounding box center [205, 22] width 314 height 17
paste input "MListuXCSfSWoczhFp82K5Bo"
type input "MListuXCSfSWoczhFp82K5Bo"
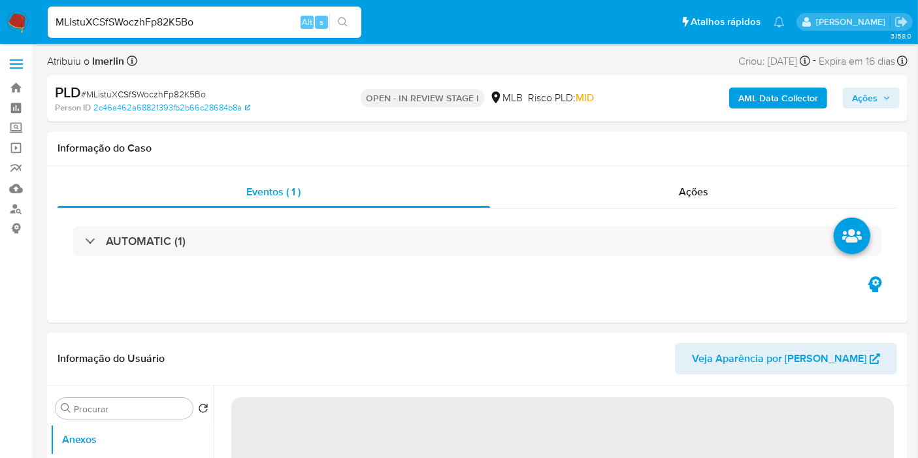
select select "10"
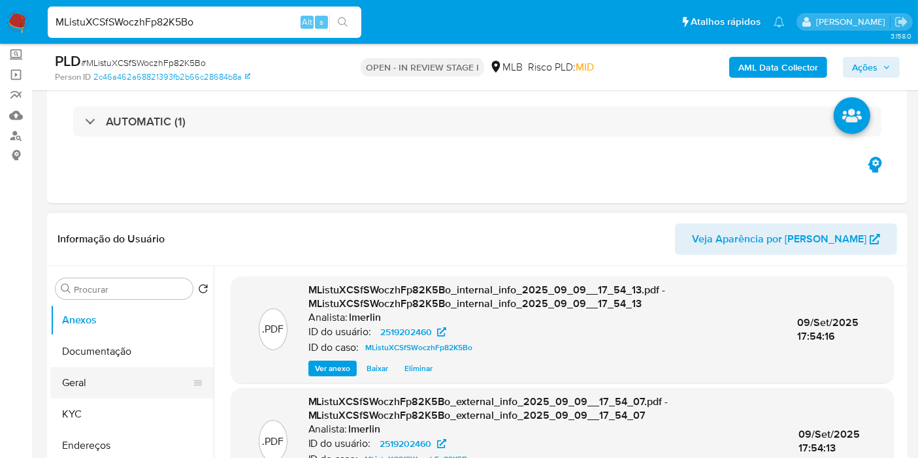
scroll to position [145, 0]
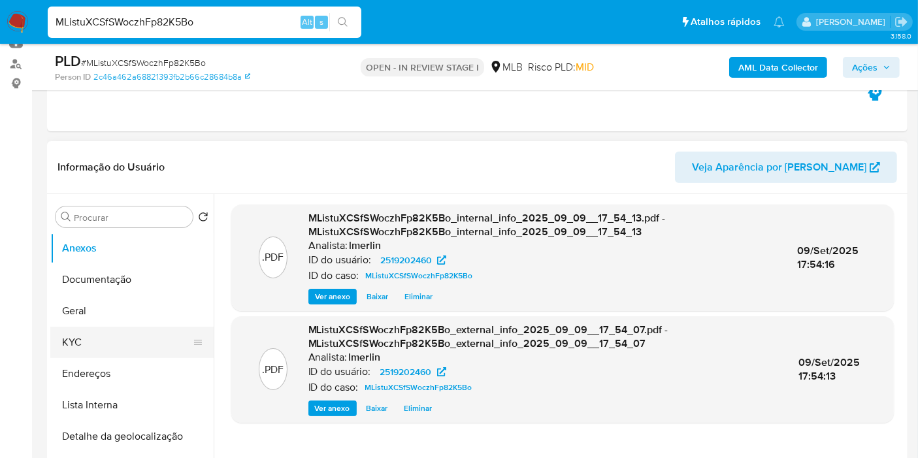
click at [108, 341] on button "KYC" at bounding box center [126, 342] width 153 height 31
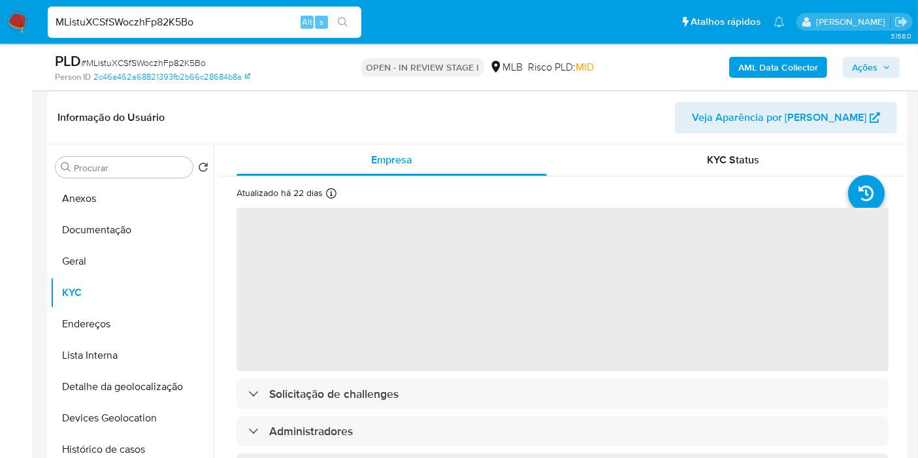
scroll to position [218, 0]
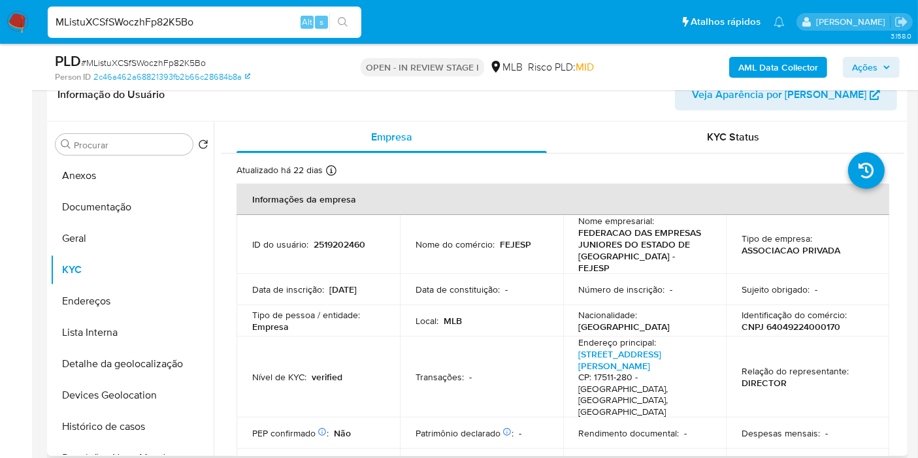
click at [794, 321] on p "CNPJ 64049224000170" at bounding box center [791, 327] width 99 height 12
copy p "64049224000170"
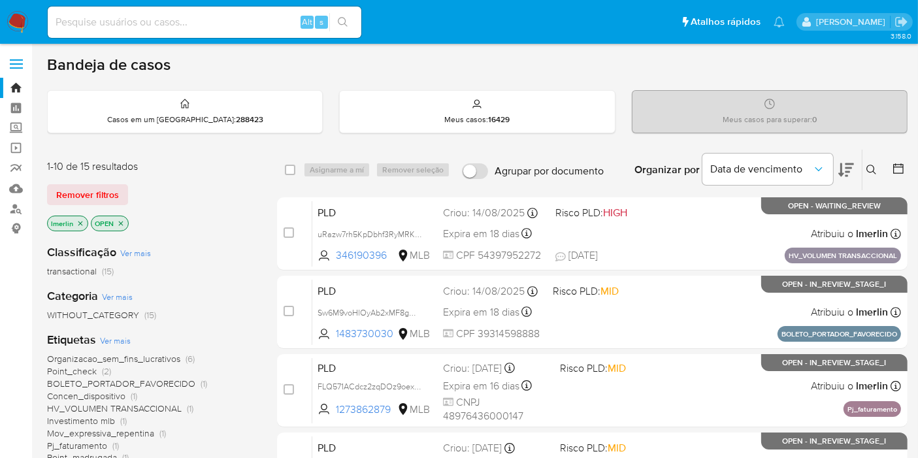
click at [79, 224] on icon "close-filter" at bounding box center [80, 224] width 8 height 8
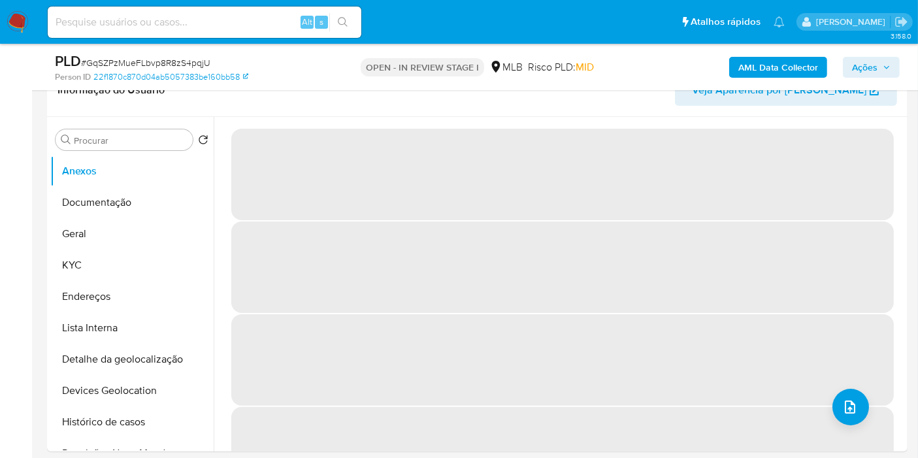
select select "10"
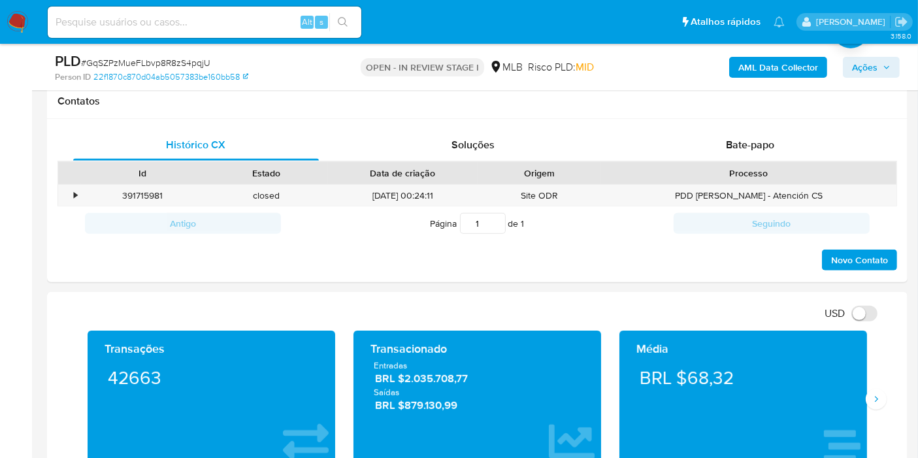
scroll to position [580, 0]
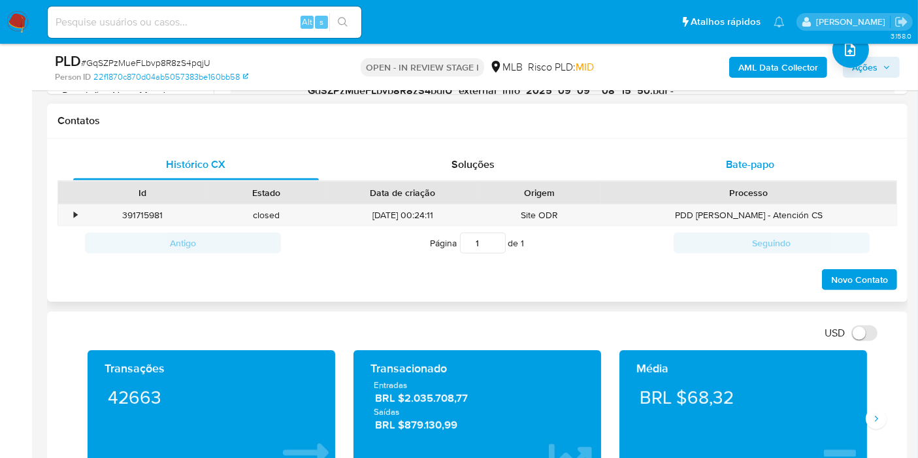
click at [805, 159] on div "Bate-papo" at bounding box center [750, 164] width 246 height 31
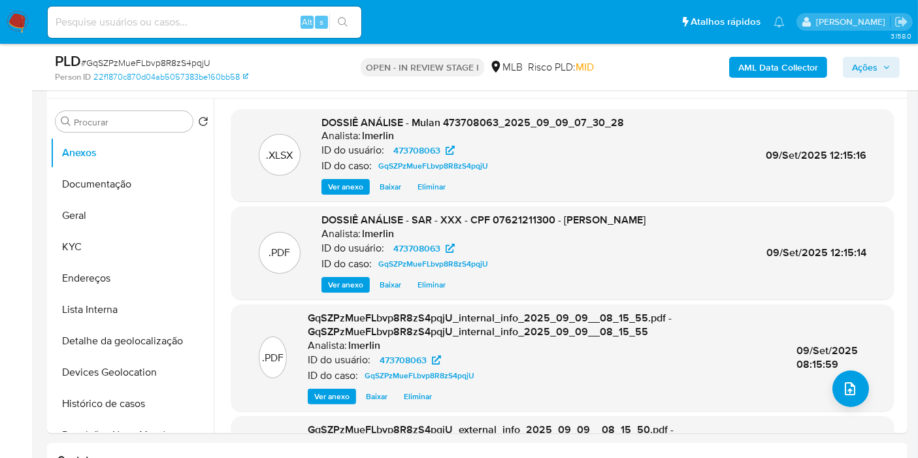
scroll to position [246, 0]
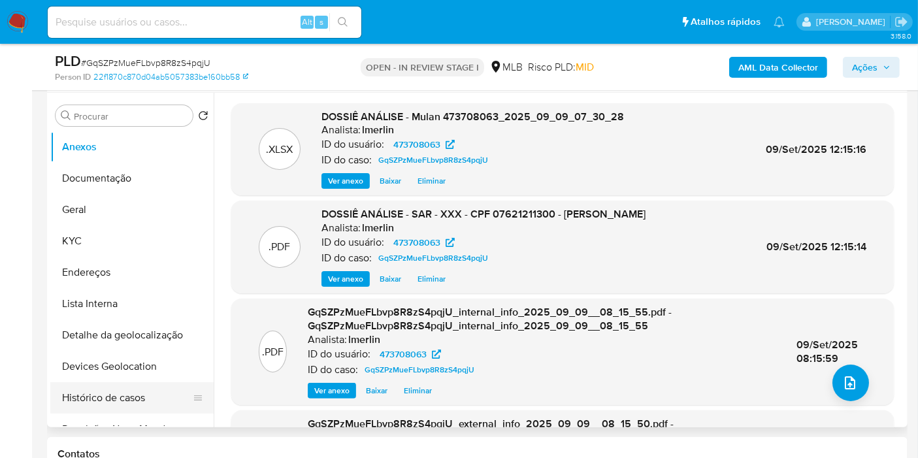
click at [128, 401] on button "Histórico de casos" at bounding box center [126, 397] width 153 height 31
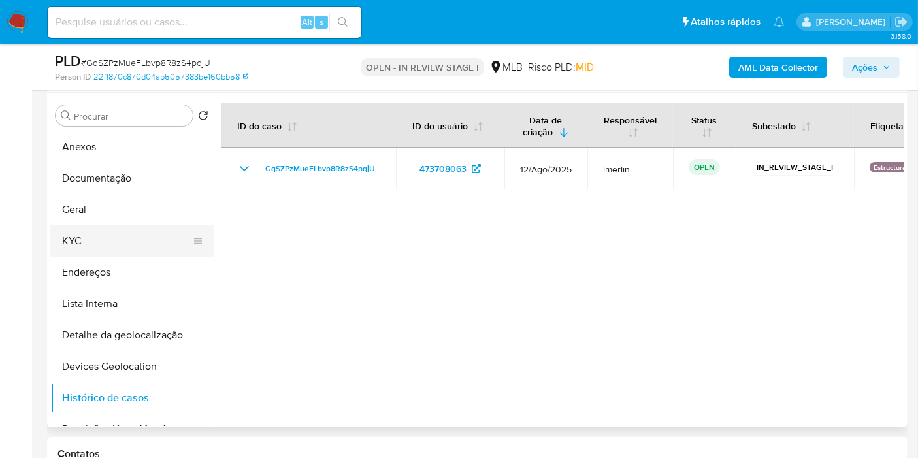
click at [123, 243] on button "KYC" at bounding box center [126, 240] width 153 height 31
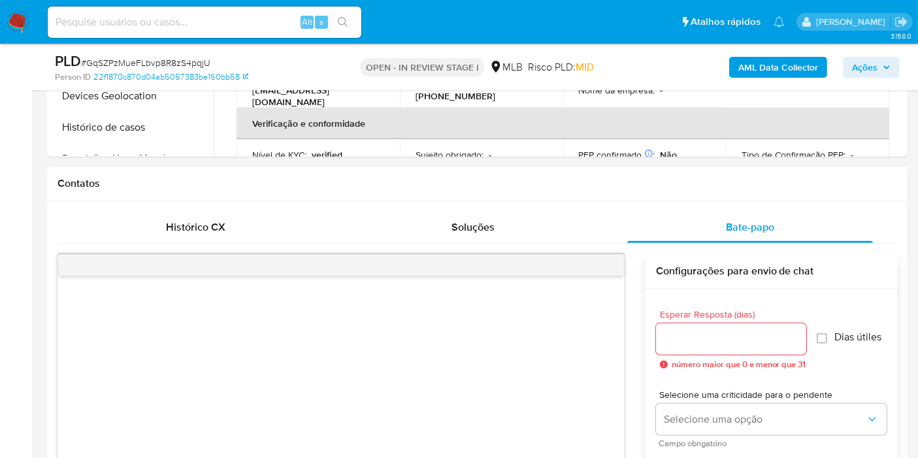
scroll to position [592, 0]
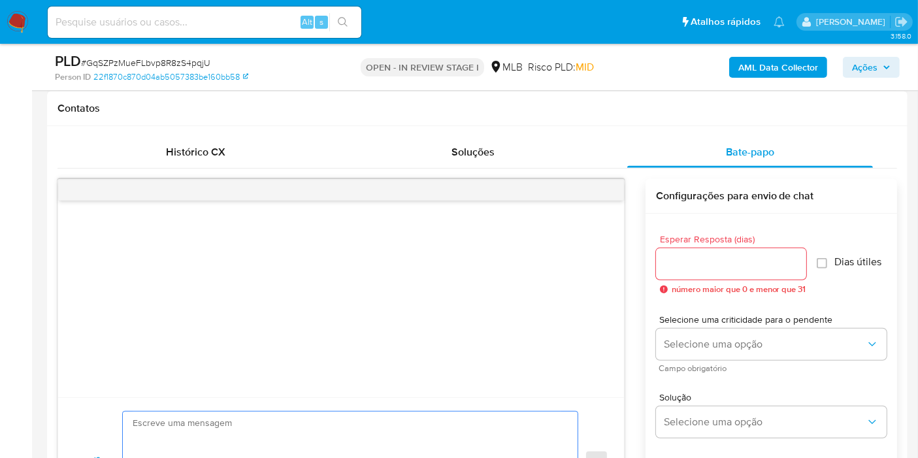
click at [390, 429] on textarea at bounding box center [347, 462] width 429 height 101
paste textarea "Olá! Estamos realizando uma verificação adicional de segurança em contas de usu…"
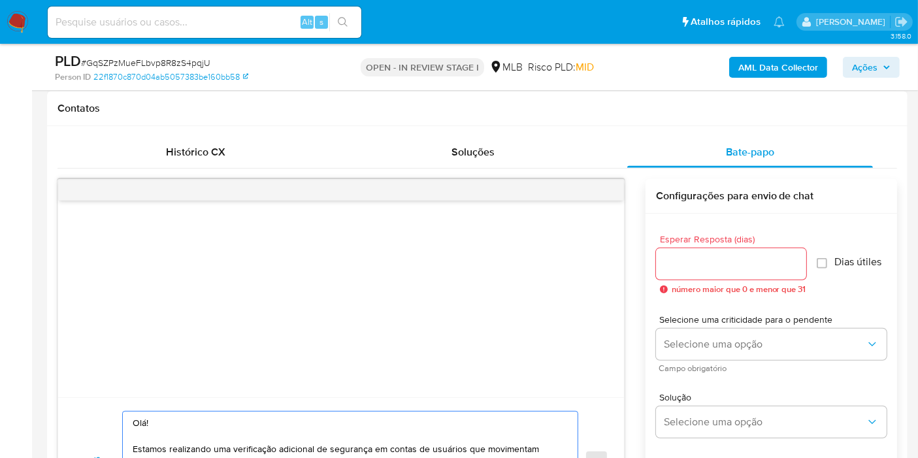
scroll to position [674, 0]
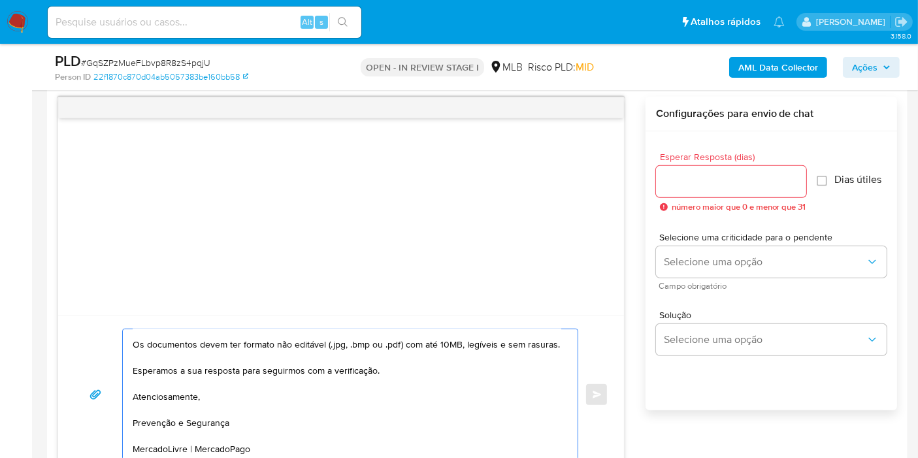
type textarea "Olá! Estamos realizando uma verificação adicional de segurança em contas de usu…"
drag, startPoint x: 888, startPoint y: 115, endPoint x: 708, endPoint y: 187, distance: 193.6
click at [708, 187] on div "Configurações para envio de chat Esperar Resposta (dias) número maior que 0 e m…" at bounding box center [772, 254] width 252 height 314
click at [708, 187] on input "Esperar Resposta (dias)" at bounding box center [731, 181] width 150 height 17
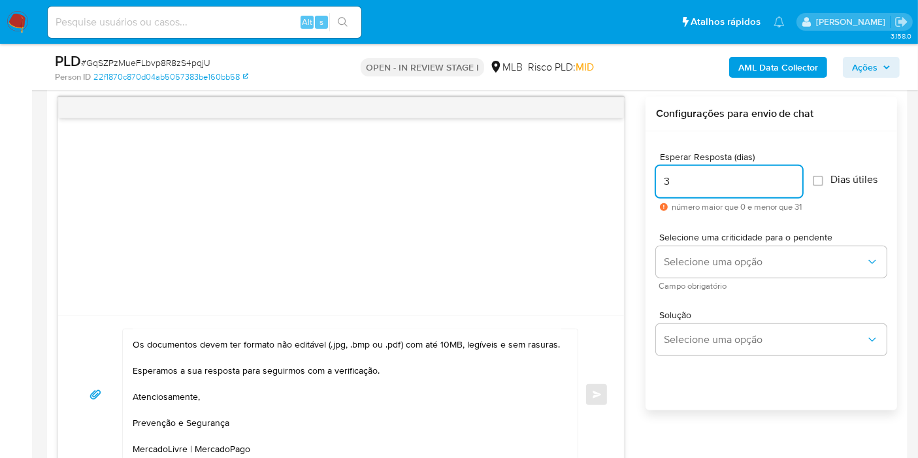
type input "3"
click at [832, 182] on label "Dias útiles" at bounding box center [845, 179] width 65 height 13
click at [824, 182] on input "Dias útiles" at bounding box center [818, 181] width 10 height 10
checkbox input "true"
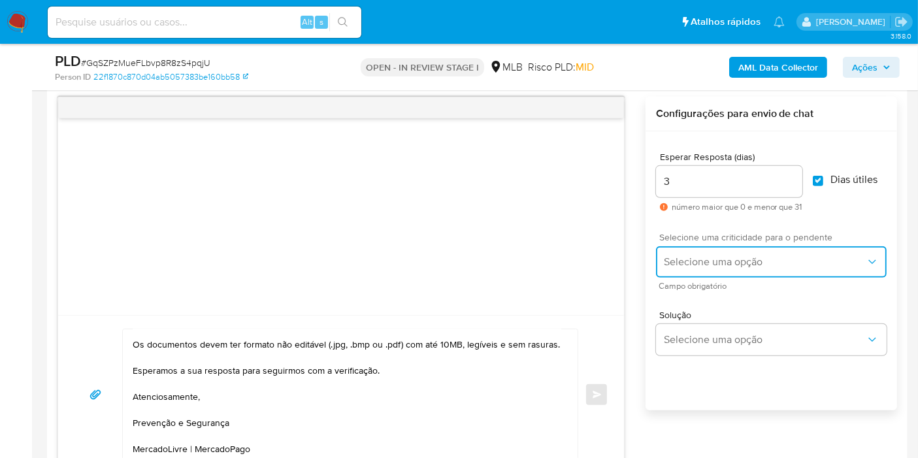
click at [770, 249] on button "Selecione uma opção" at bounding box center [771, 261] width 231 height 31
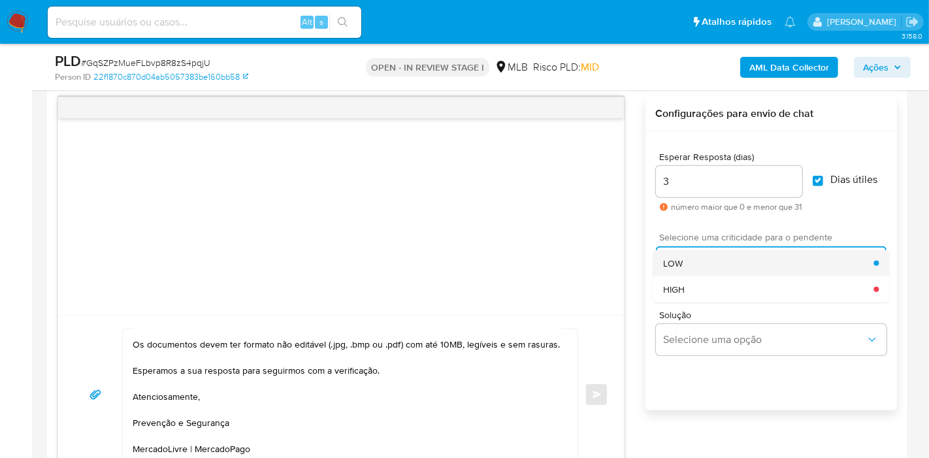
click at [763, 262] on div "LOW" at bounding box center [768, 263] width 210 height 26
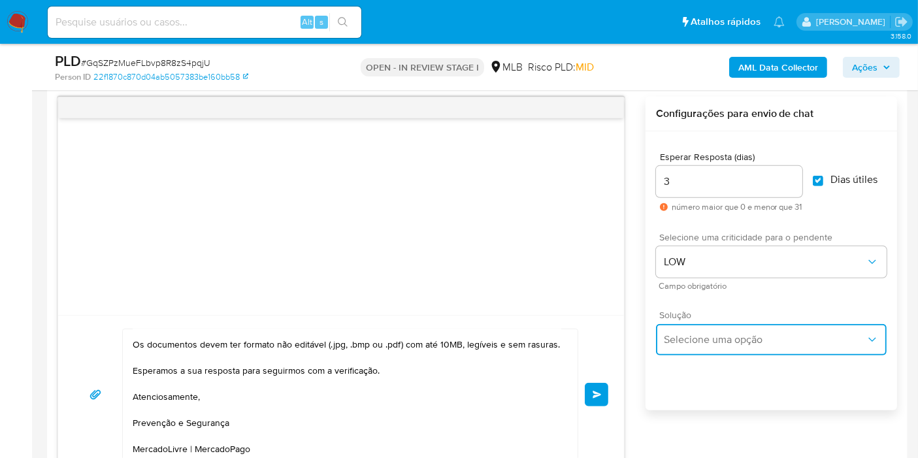
click at [734, 337] on span "Selecione uma opção" at bounding box center [765, 339] width 202 height 13
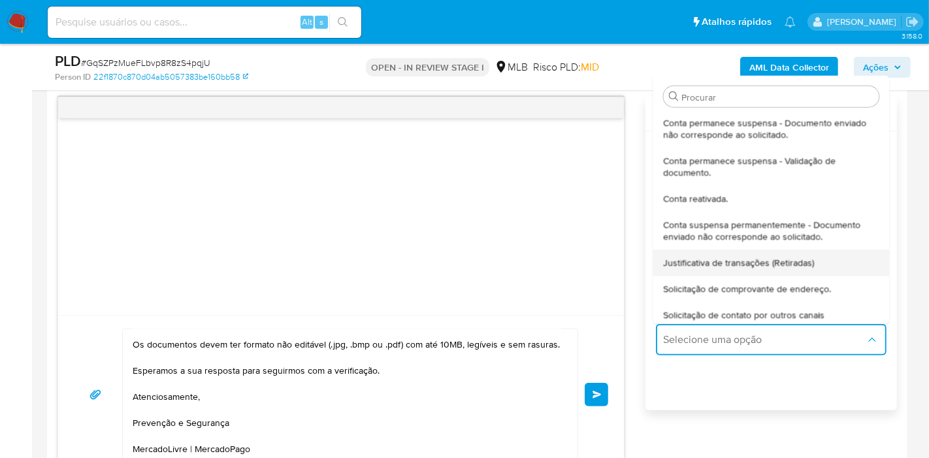
click at [803, 267] on span "Justificativa de transações (Retiradas)" at bounding box center [738, 262] width 151 height 12
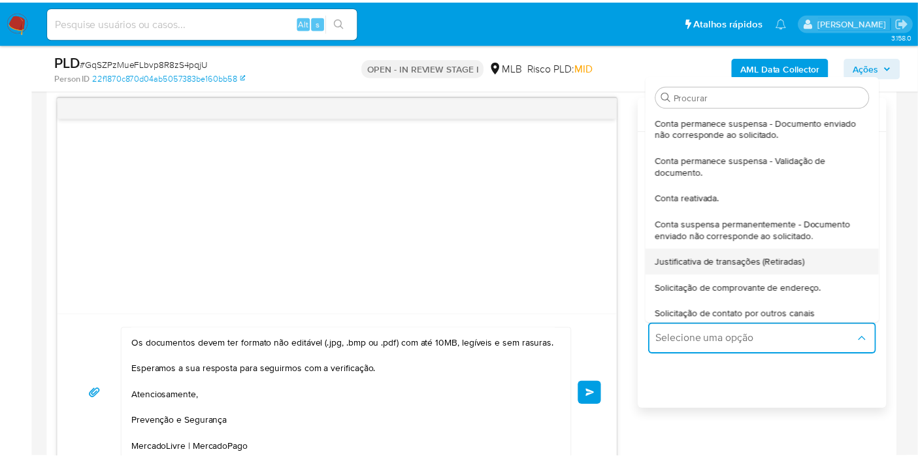
type textarea "Olá,Suspendemos a sua conta para uma verificação adicional de segurança.Por fav…"
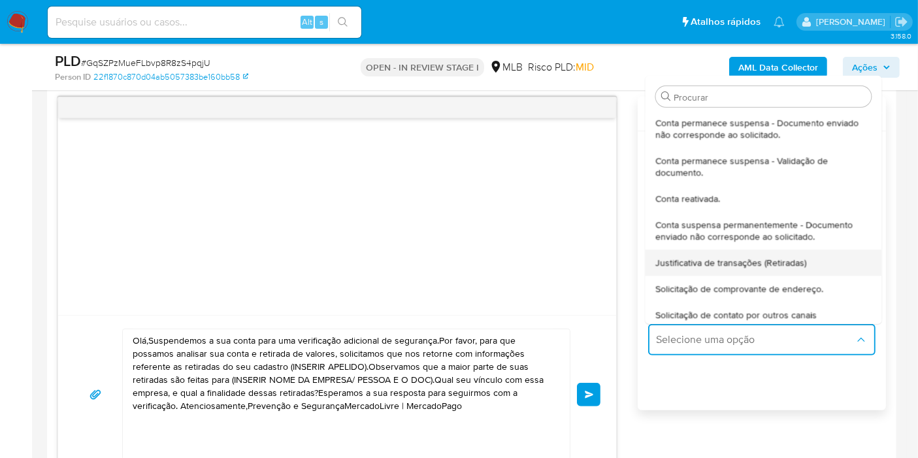
scroll to position [0, 0]
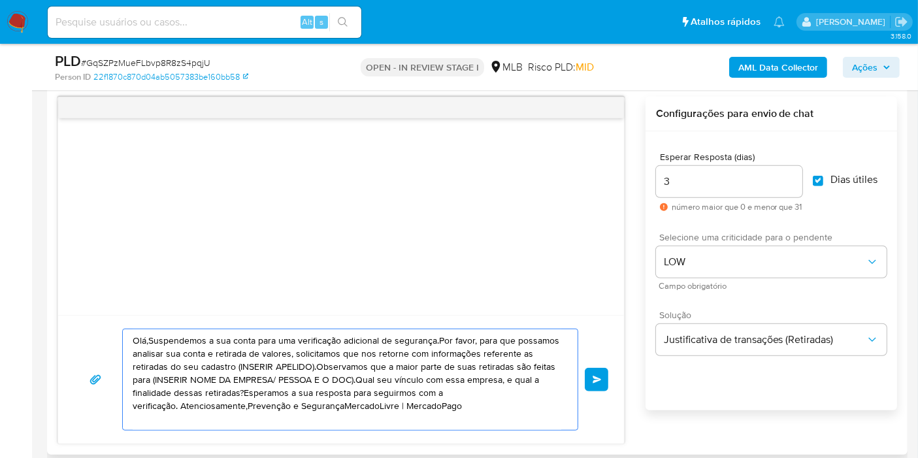
drag, startPoint x: 134, startPoint y: 339, endPoint x: 508, endPoint y: 430, distance: 385.5
click at [508, 430] on div "Olá,Suspendemos a sua conta para uma verificação adicional de segurança.Por fav…" at bounding box center [341, 379] width 566 height 129
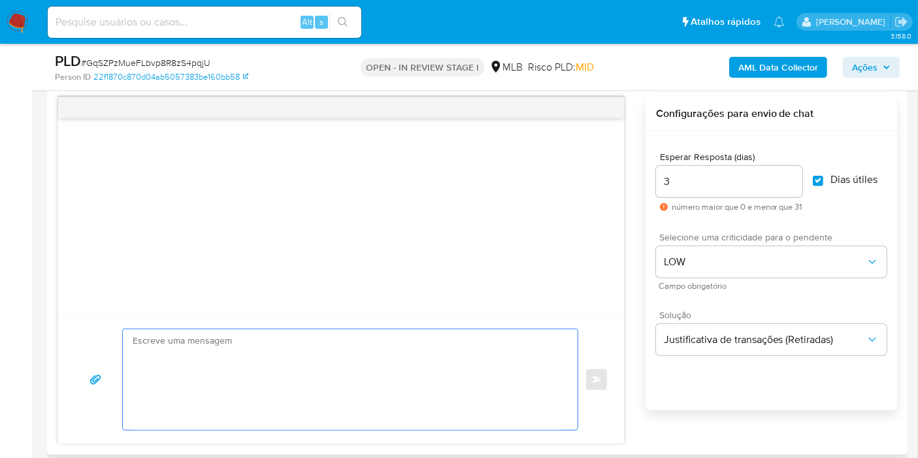
paste textarea "Olá! Estamos realizando uma verificação adicional de segurança em contas de usu…"
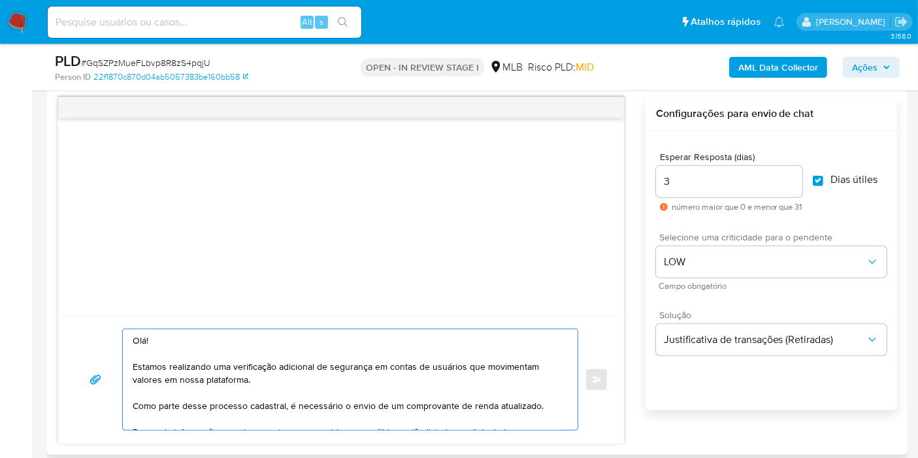
scroll to position [240, 0]
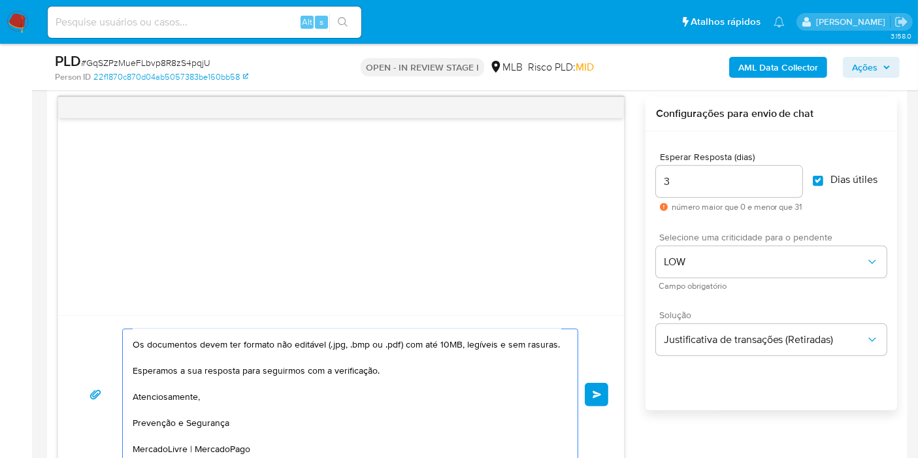
type textarea "Olá! Estamos realizando uma verificação adicional de segurança em contas de usu…"
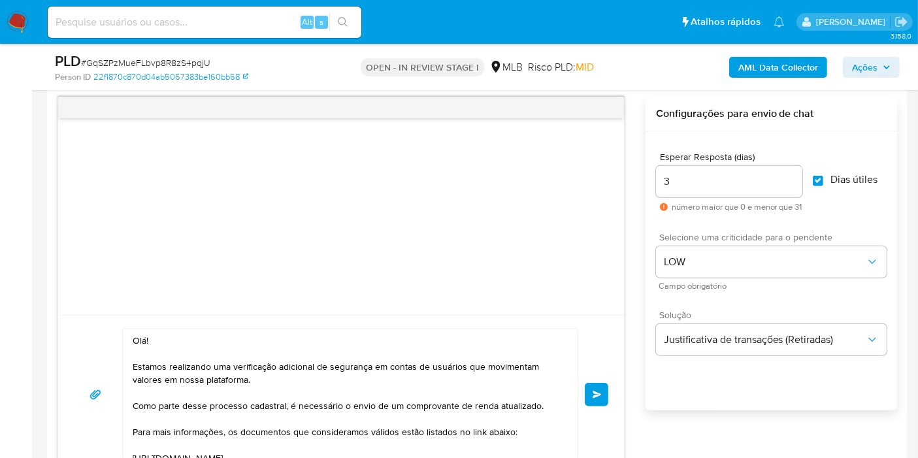
click at [595, 399] on button "common.send" at bounding box center [597, 395] width 24 height 24
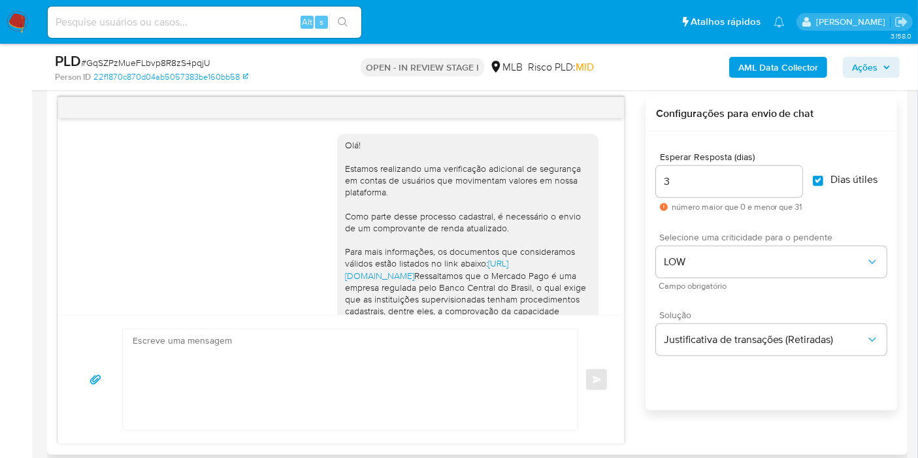
scroll to position [235, 0]
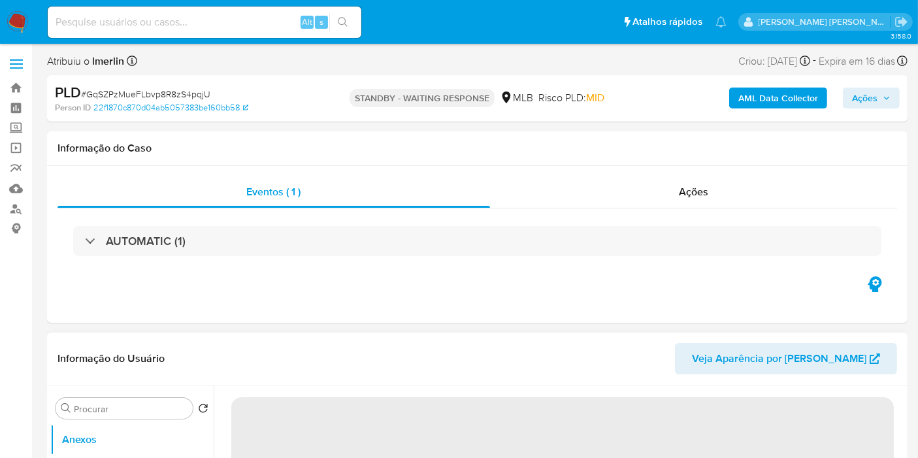
select select "10"
